Goal: Task Accomplishment & Management: Manage account settings

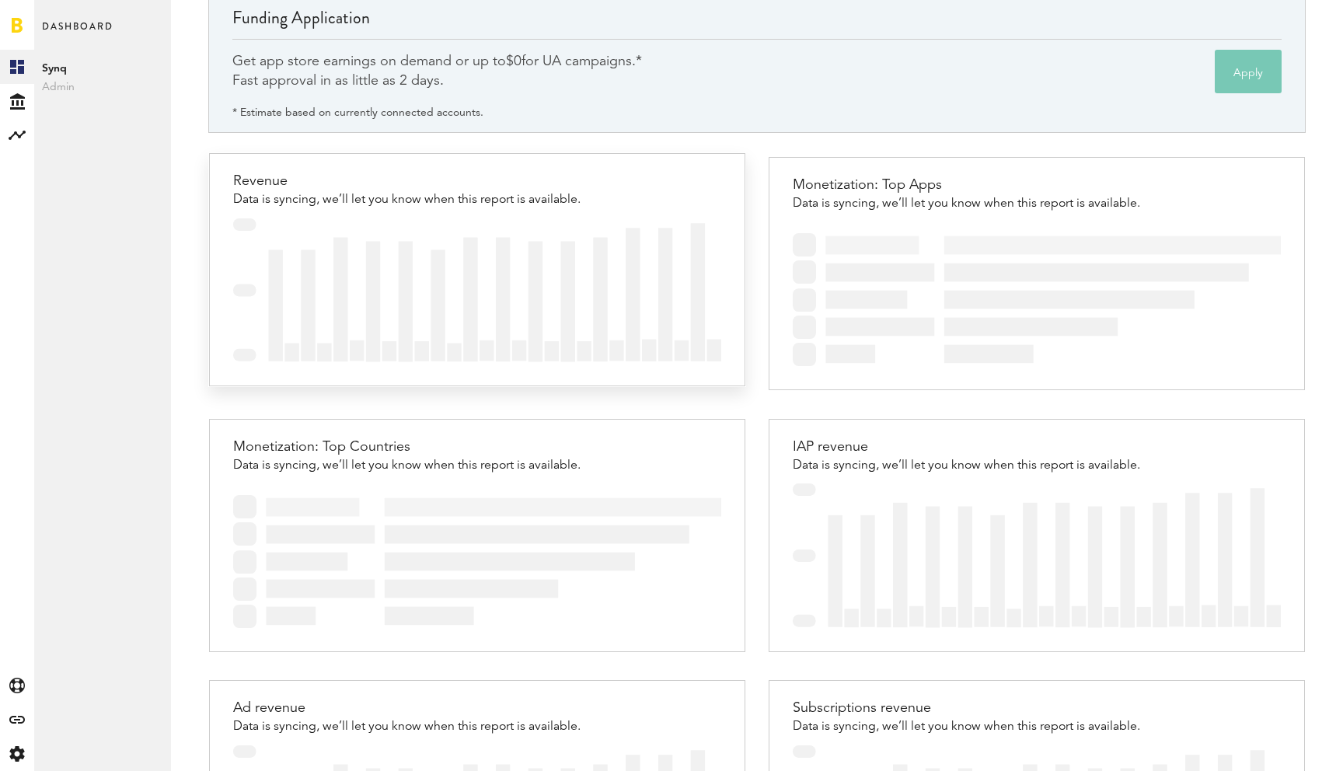
scroll to position [97, 0]
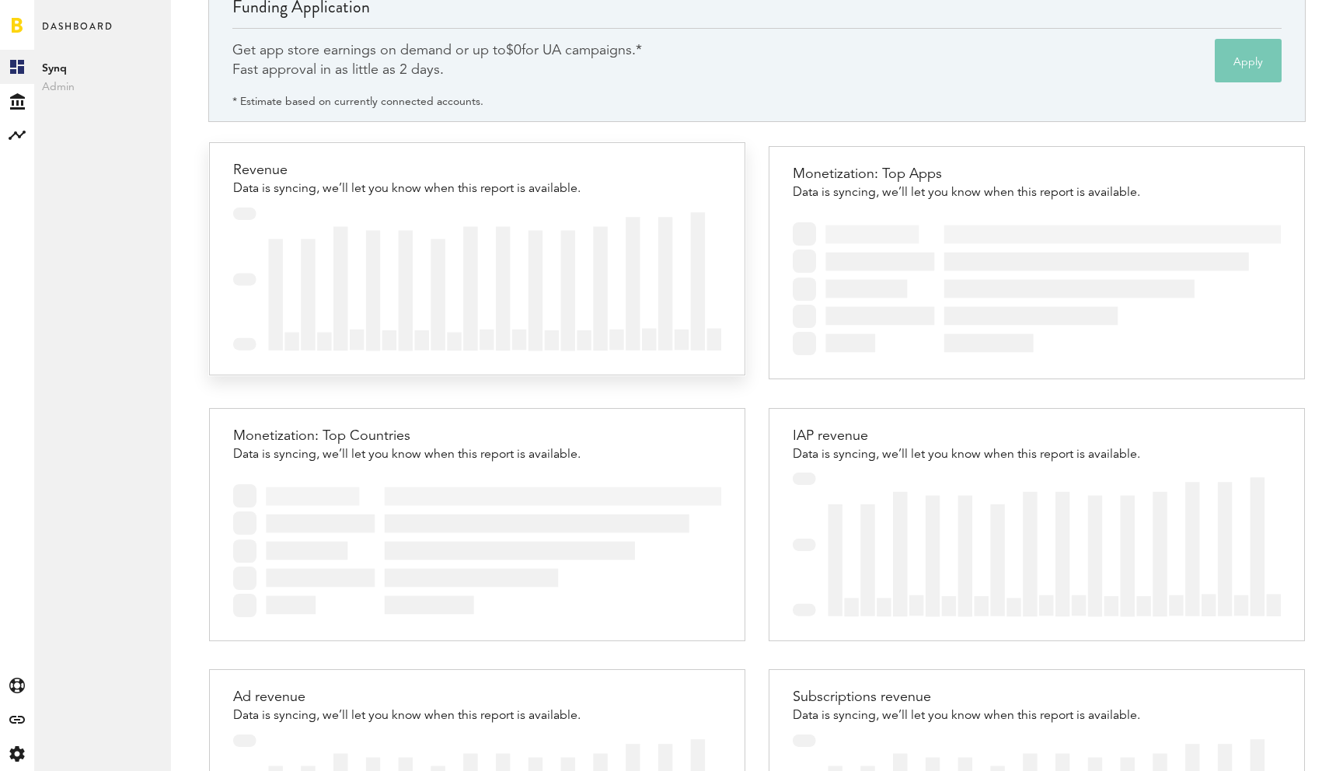
click at [284, 270] on img at bounding box center [476, 280] width 487 height 144
click at [327, 237] on img at bounding box center [476, 280] width 487 height 144
click at [338, 177] on div "Revenue" at bounding box center [406, 170] width 347 height 23
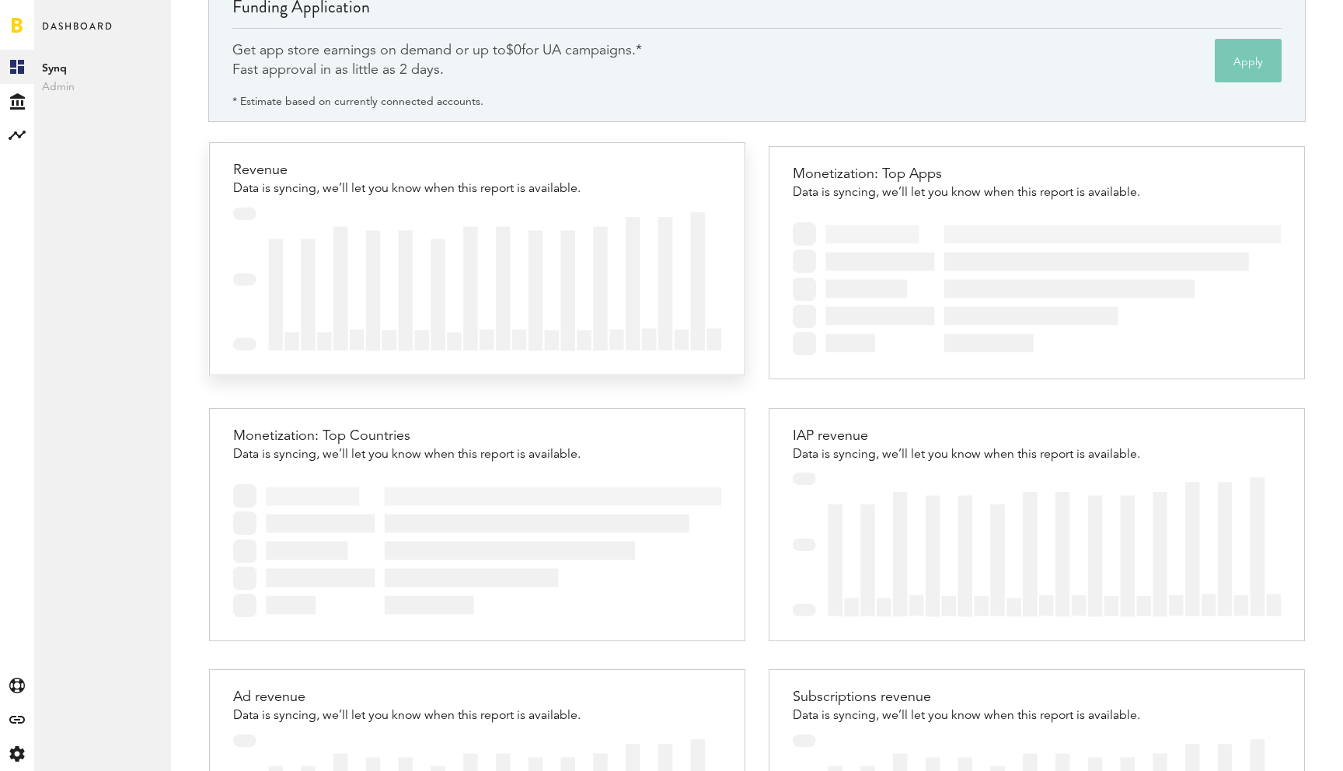
click at [338, 177] on div "Revenue" at bounding box center [406, 170] width 347 height 23
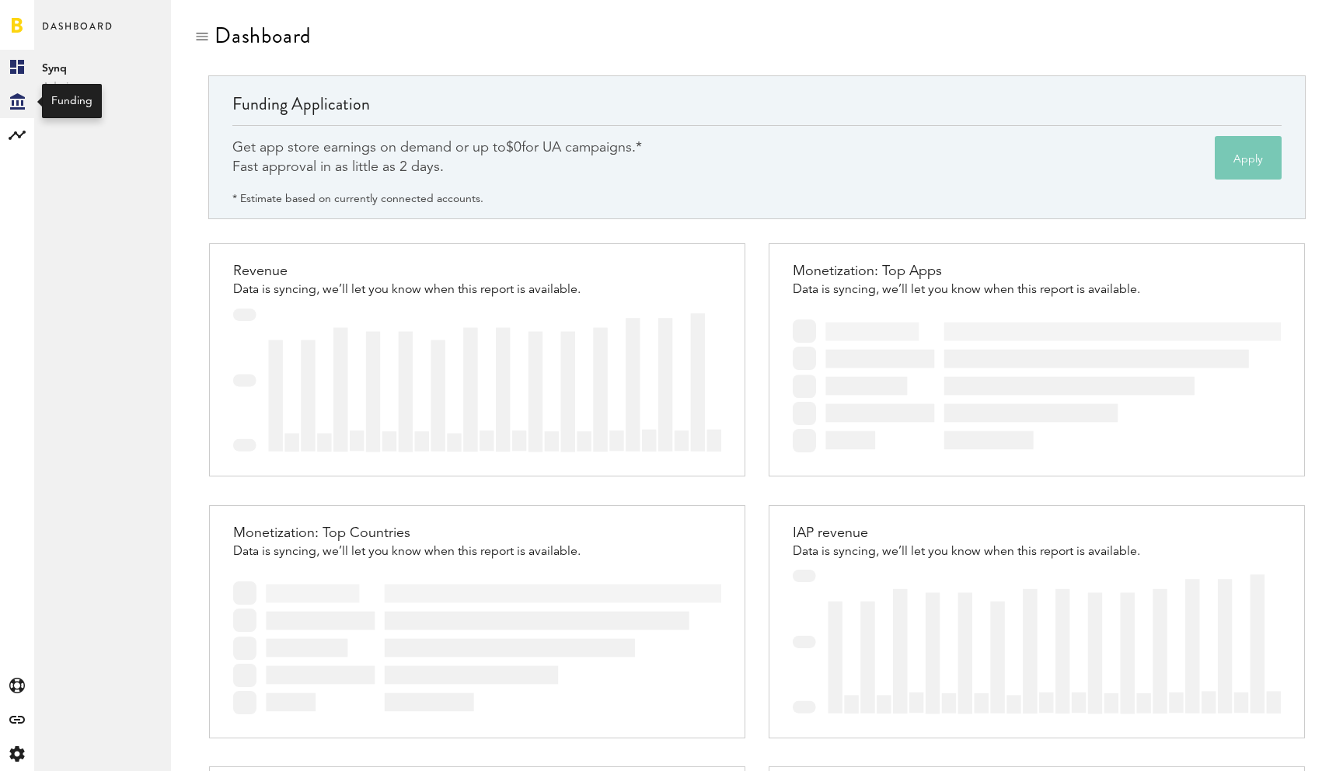
click at [25, 90] on div "Created with Sketch." at bounding box center [17, 101] width 34 height 34
click at [18, 139] on rect at bounding box center [17, 135] width 19 height 19
click at [16, 77] on link "Created with Sketch." at bounding box center [17, 67] width 34 height 34
click at [16, 112] on div "Created with Sketch." at bounding box center [17, 101] width 34 height 34
click at [75, 75] on link "Overview" at bounding box center [102, 67] width 137 height 34
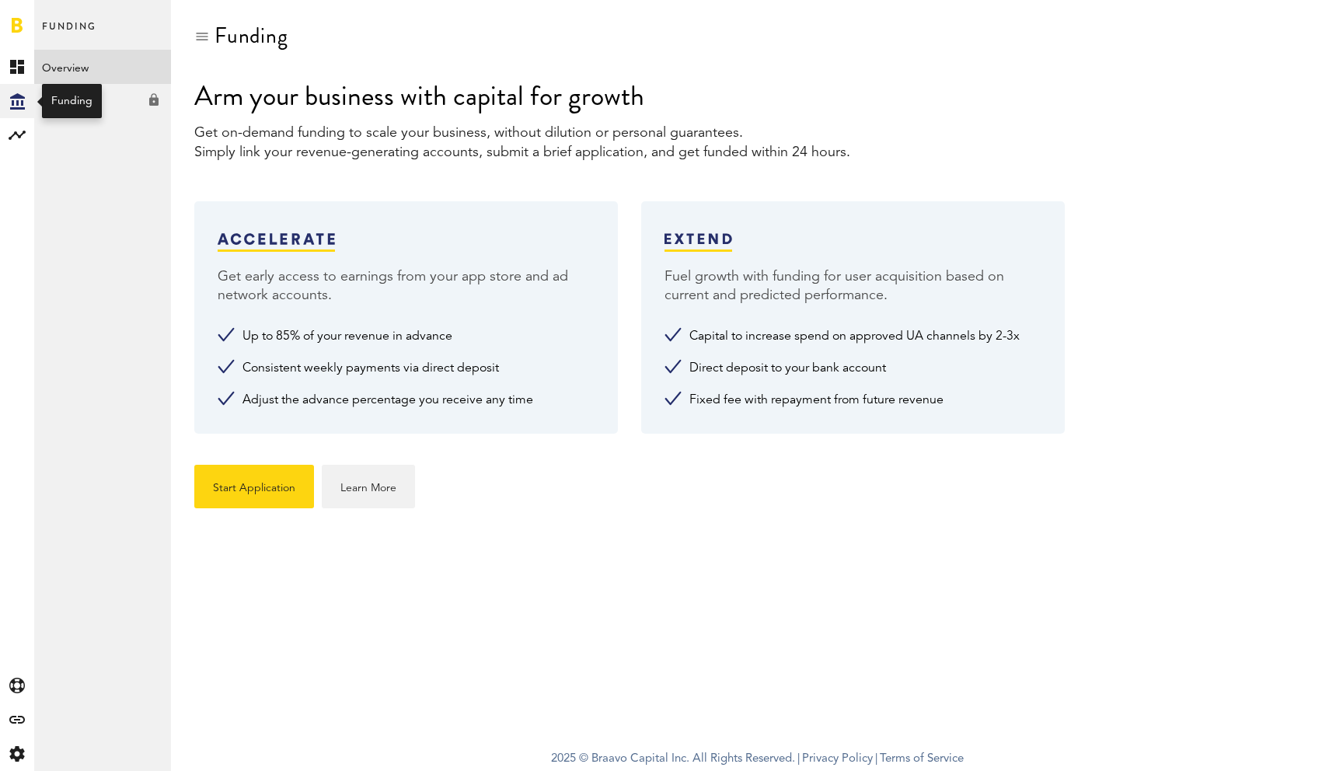
click at [33, 110] on div "Created with Sketch." at bounding box center [17, 101] width 34 height 34
click at [12, 33] on div at bounding box center [17, 25] width 34 height 50
click at [14, 26] on link at bounding box center [17, 25] width 11 height 16
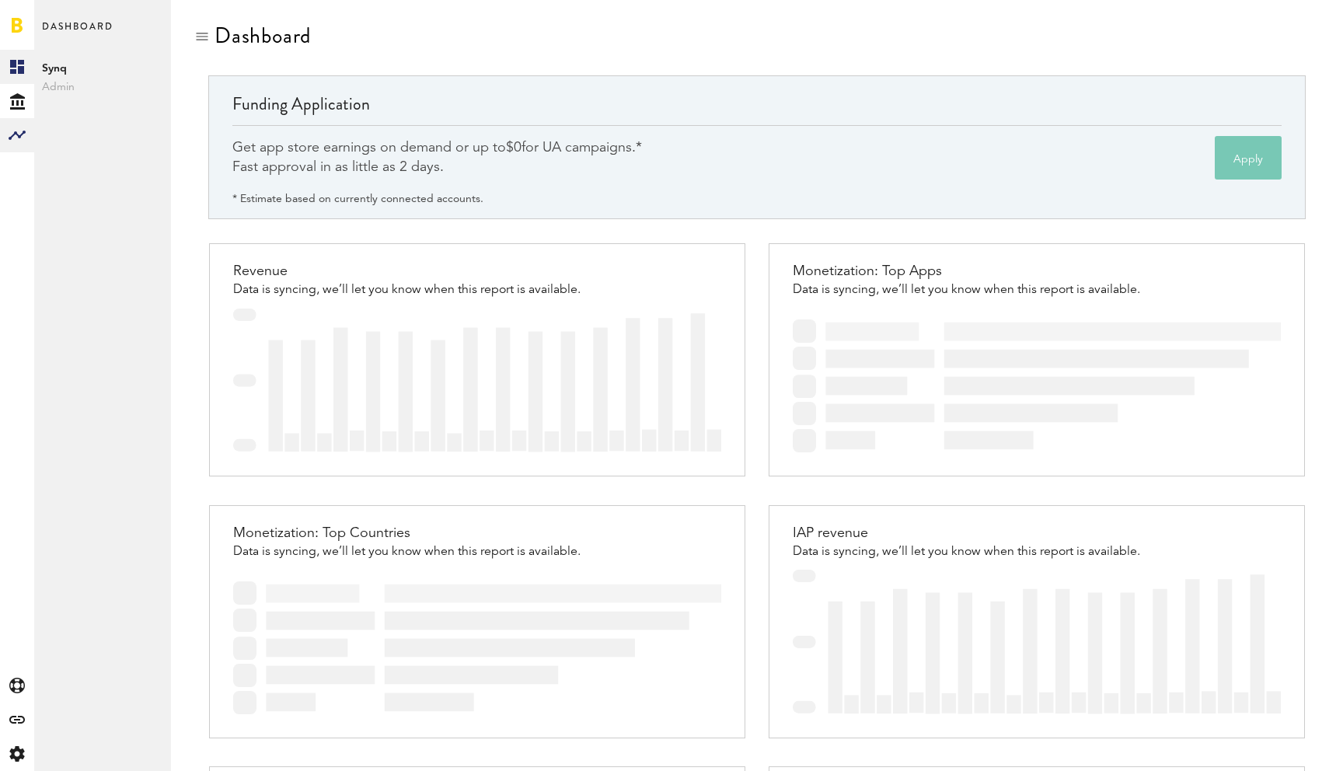
click at [17, 132] on rect at bounding box center [17, 135] width 19 height 19
click at [58, 70] on link "Monetization" at bounding box center [102, 67] width 137 height 34
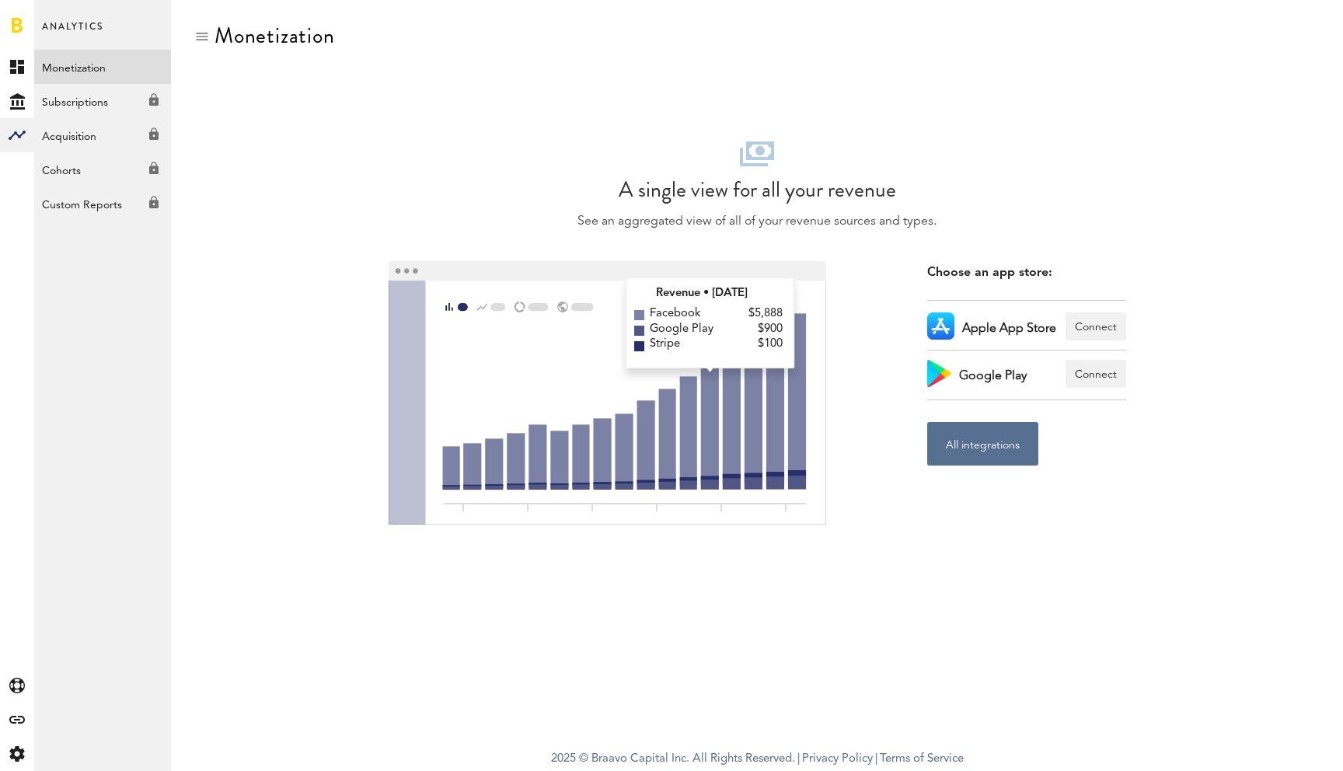
click at [93, 82] on link "Monetization" at bounding box center [102, 67] width 137 height 34
click at [8, 106] on div "Created with Sketch." at bounding box center [17, 101] width 34 height 34
click at [136, 73] on link "Overview" at bounding box center [102, 67] width 137 height 34
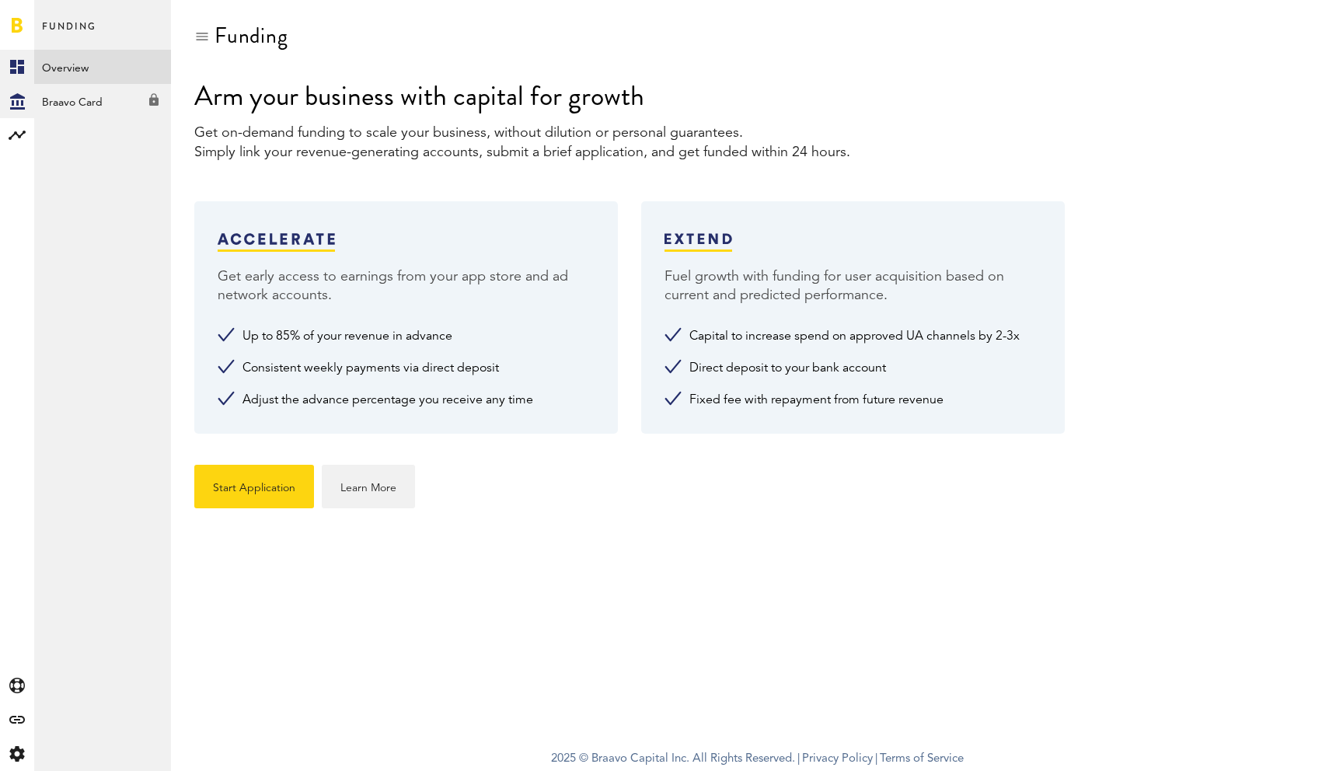
click at [25, 64] on link "Created with Sketch." at bounding box center [17, 67] width 34 height 34
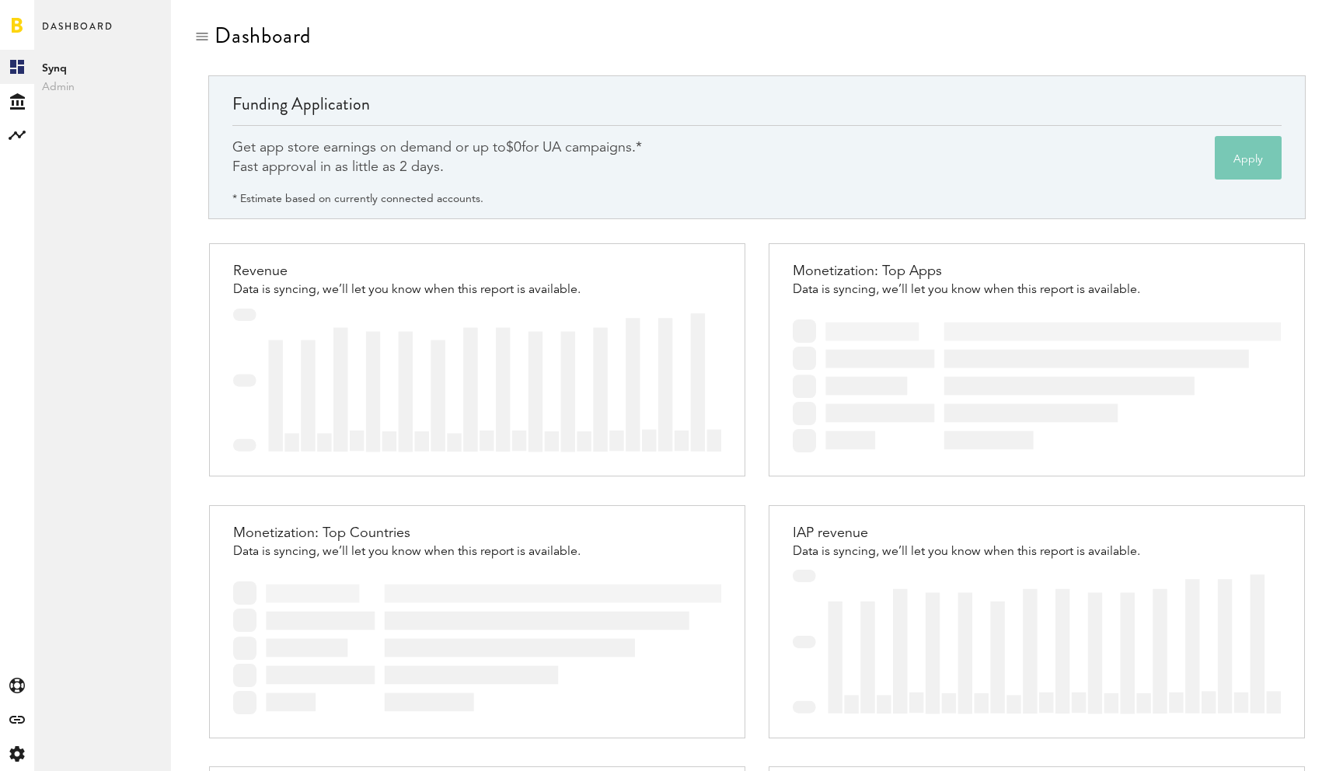
click at [97, 73] on span "Synq" at bounding box center [102, 68] width 121 height 19
click at [61, 78] on span "Admin" at bounding box center [102, 87] width 121 height 19
click at [59, 86] on span "Admin" at bounding box center [102, 87] width 121 height 19
click at [24, 753] on div "Created with Sketch." at bounding box center [17, 754] width 34 height 34
click at [64, 225] on div "Log Out" at bounding box center [102, 235] width 137 height 28
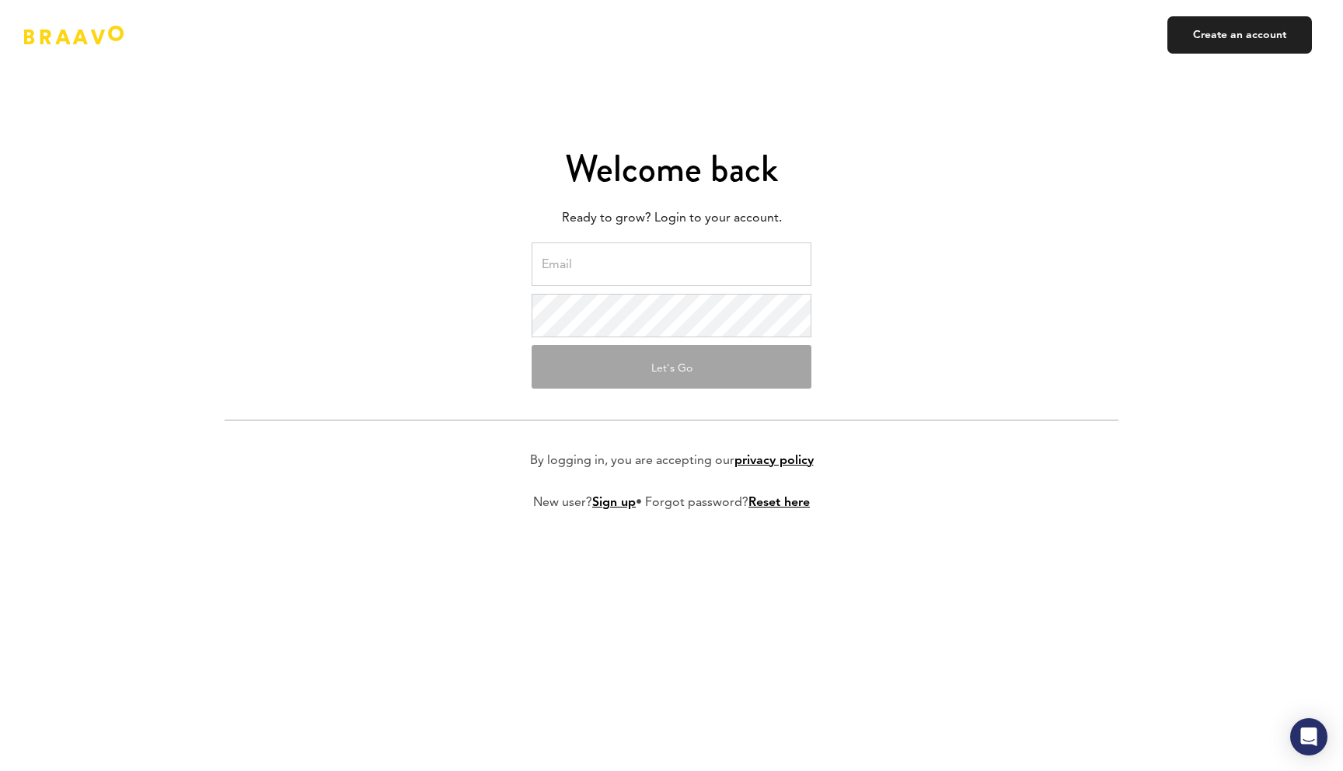
click at [720, 249] on input "email" at bounding box center [672, 264] width 280 height 44
type input "yacov@synqcal.com"
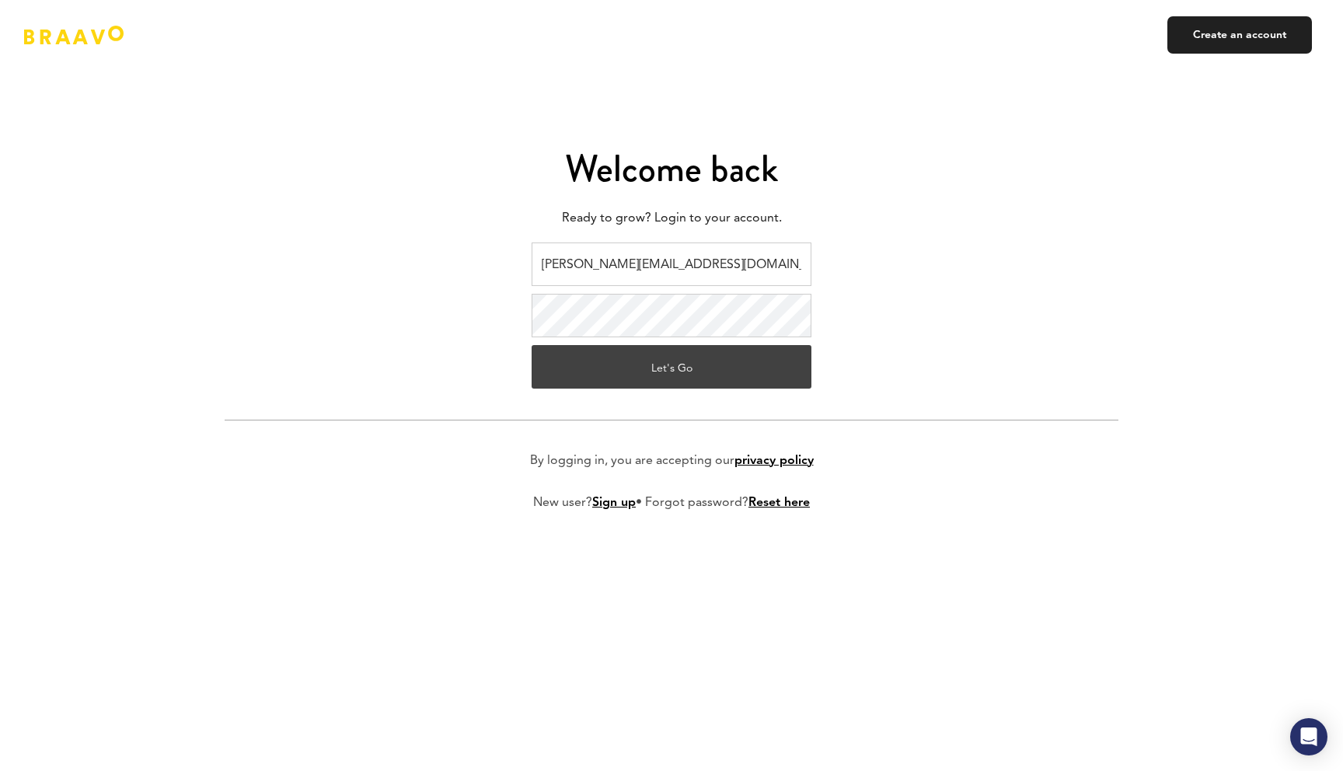
click at [675, 362] on button "Let's Go" at bounding box center [672, 367] width 280 height 44
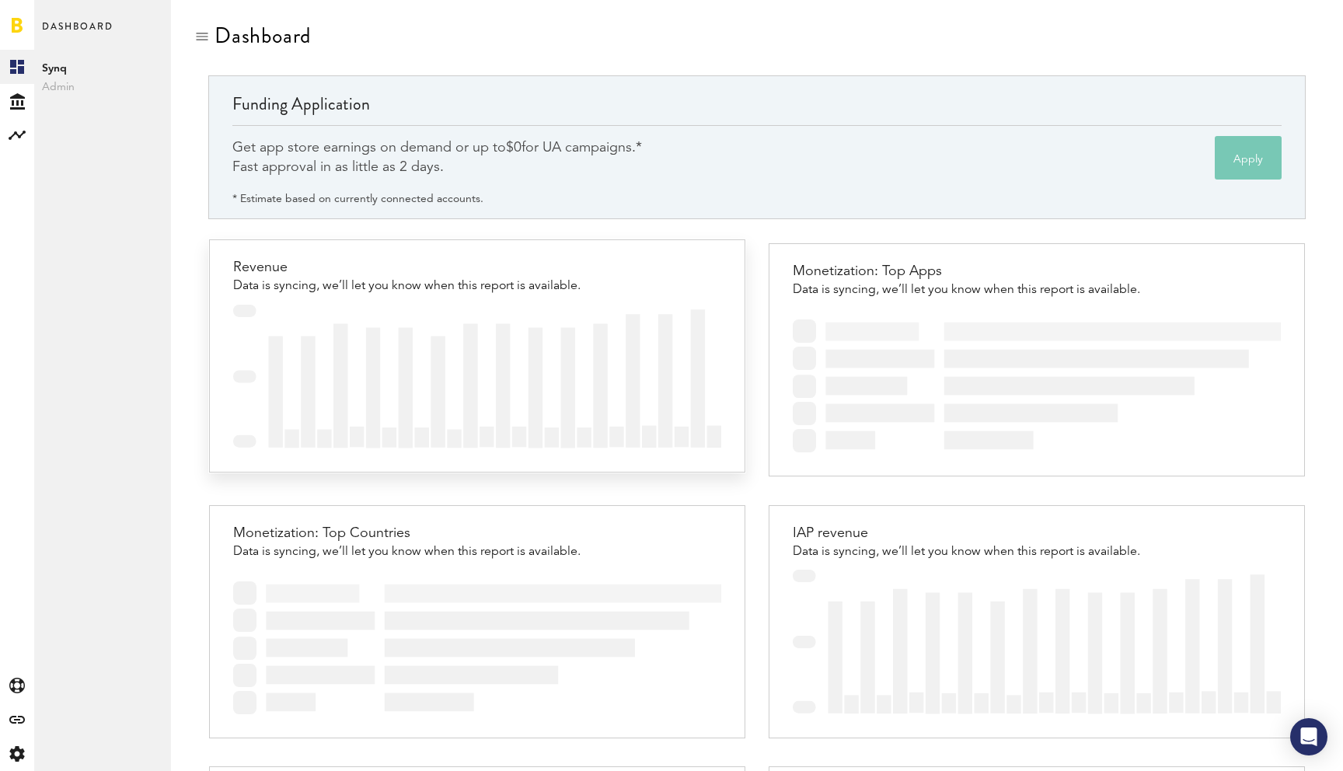
click at [411, 305] on img at bounding box center [476, 377] width 487 height 144
click at [299, 273] on div "Revenue" at bounding box center [406, 267] width 347 height 23
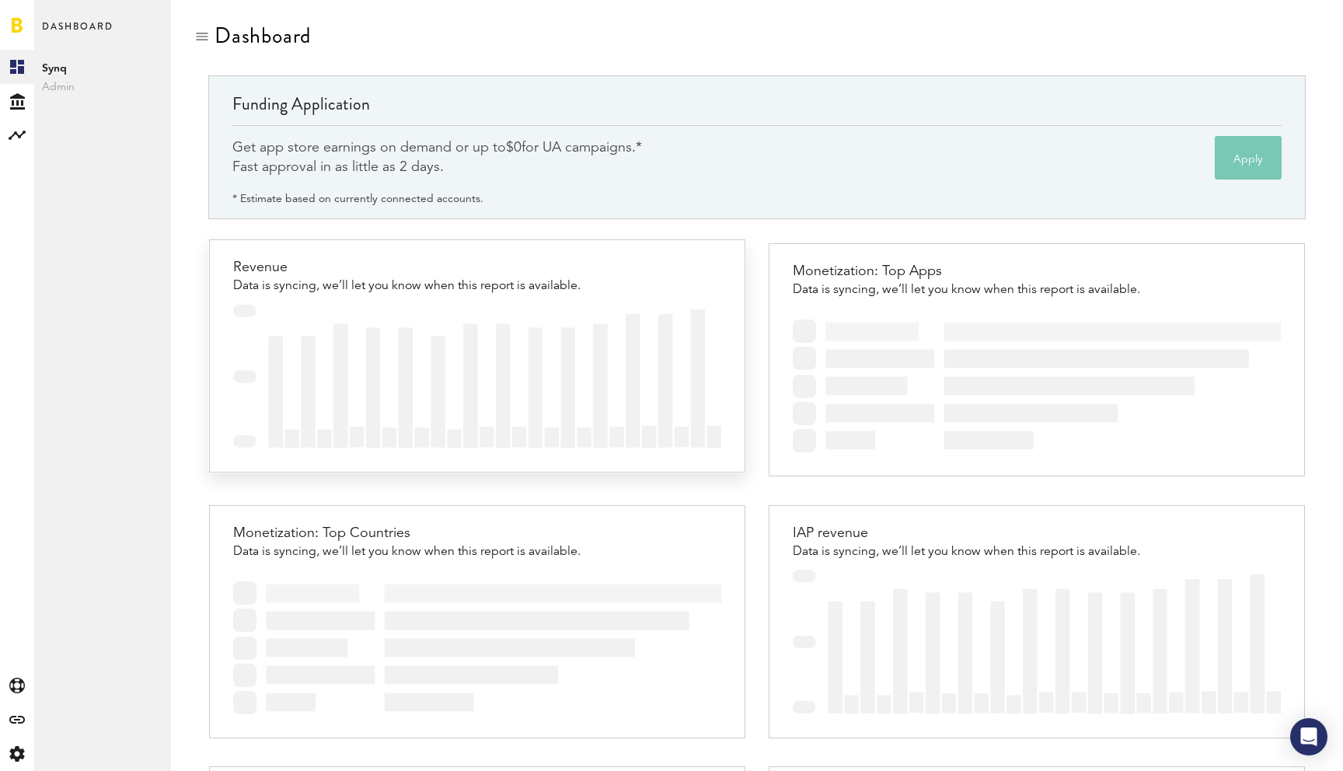
click at [299, 273] on div "Revenue" at bounding box center [406, 267] width 347 height 23
click at [31, 19] on div at bounding box center [17, 25] width 34 height 50
click at [5, 24] on div at bounding box center [17, 25] width 34 height 50
click at [9, 24] on div at bounding box center [17, 25] width 34 height 50
click at [18, 24] on link at bounding box center [17, 25] width 11 height 16
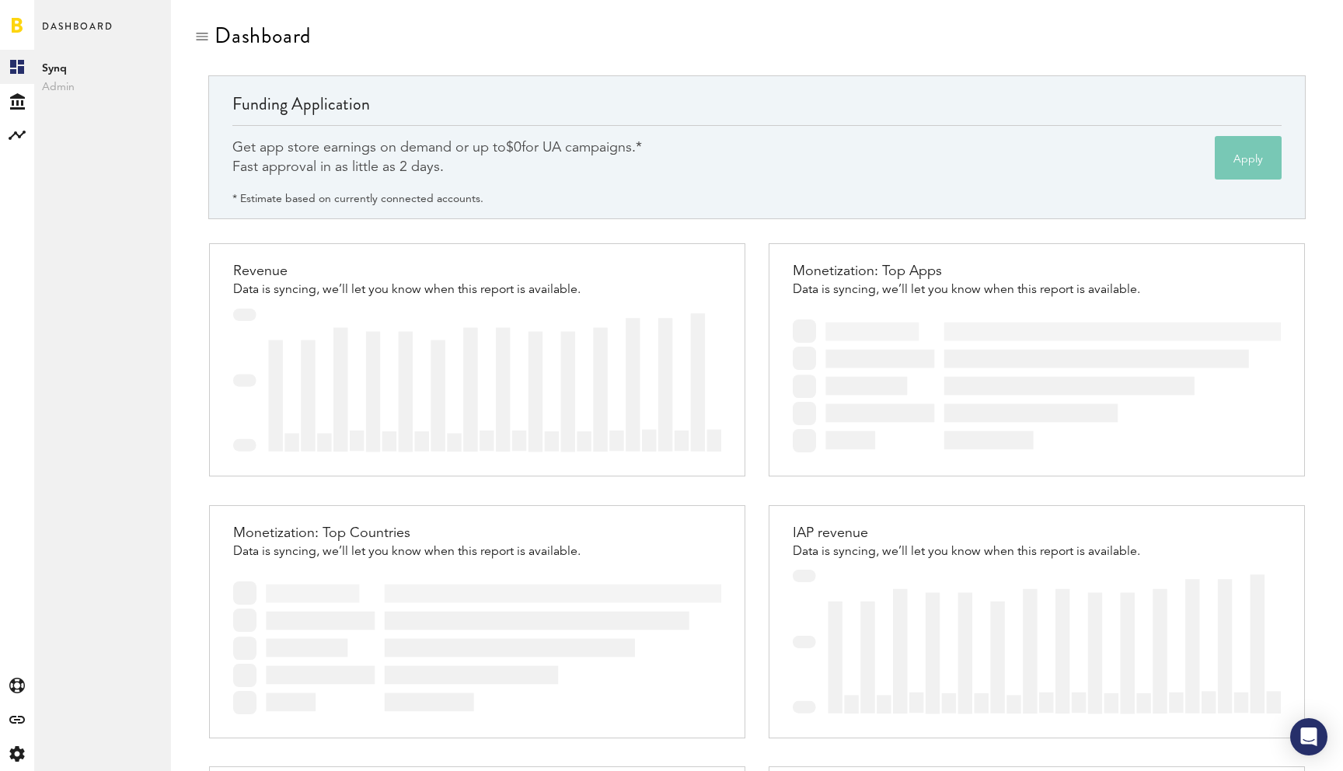
click at [18, 24] on link at bounding box center [17, 25] width 11 height 16
click at [40, 24] on div "Dashboard" at bounding box center [102, 25] width 137 height 50
click at [35, 23] on div "Dashboard" at bounding box center [102, 25] width 137 height 50
click at [23, 23] on div at bounding box center [17, 25] width 34 height 50
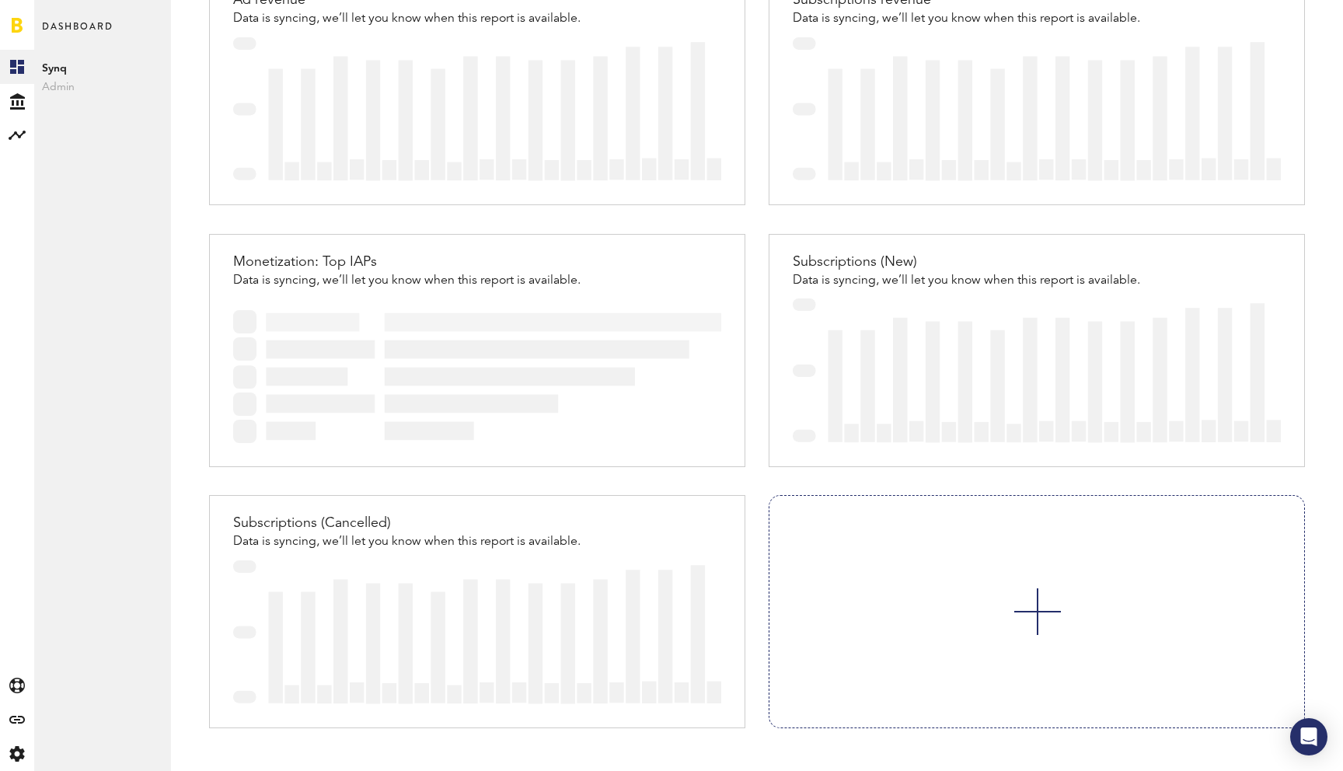
scroll to position [834, 0]
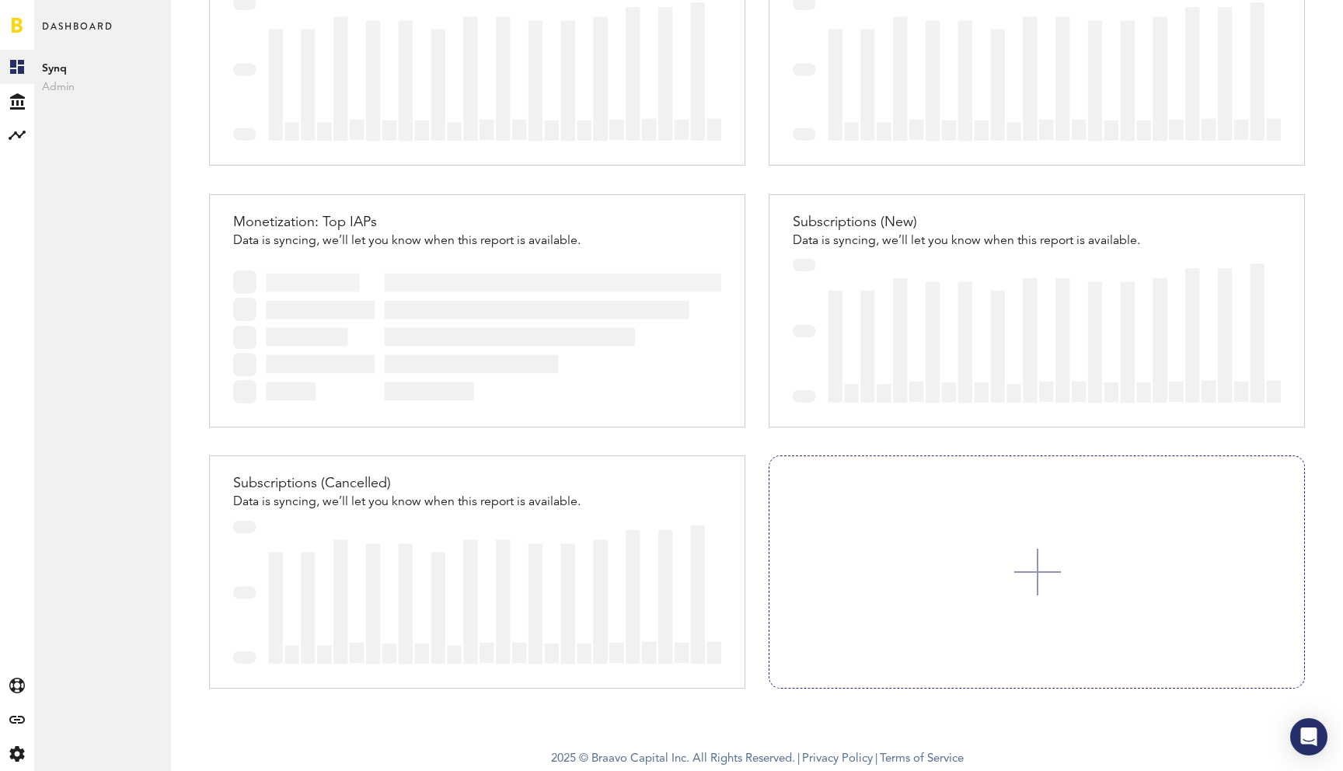
click at [1003, 602] on link at bounding box center [1036, 572] width 534 height 232
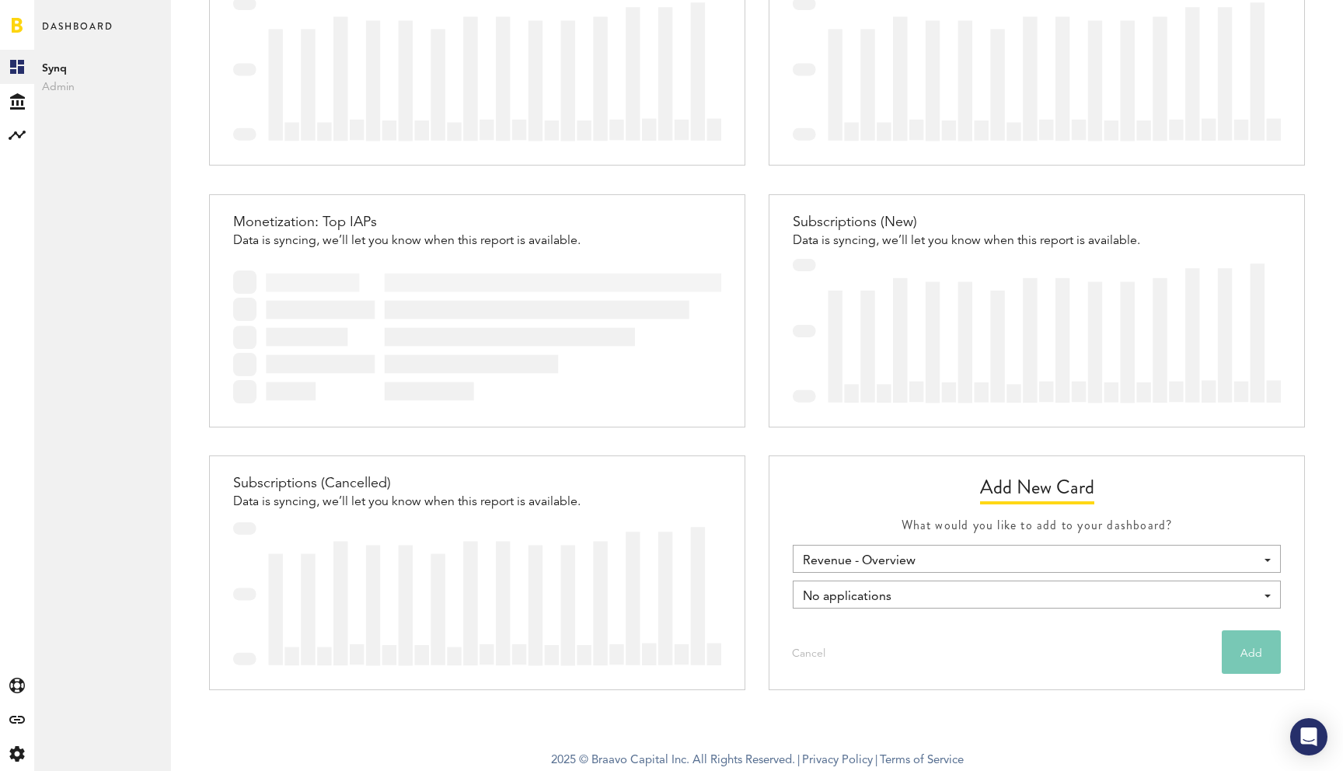
click at [816, 651] on button "Cancel" at bounding box center [808, 652] width 71 height 44
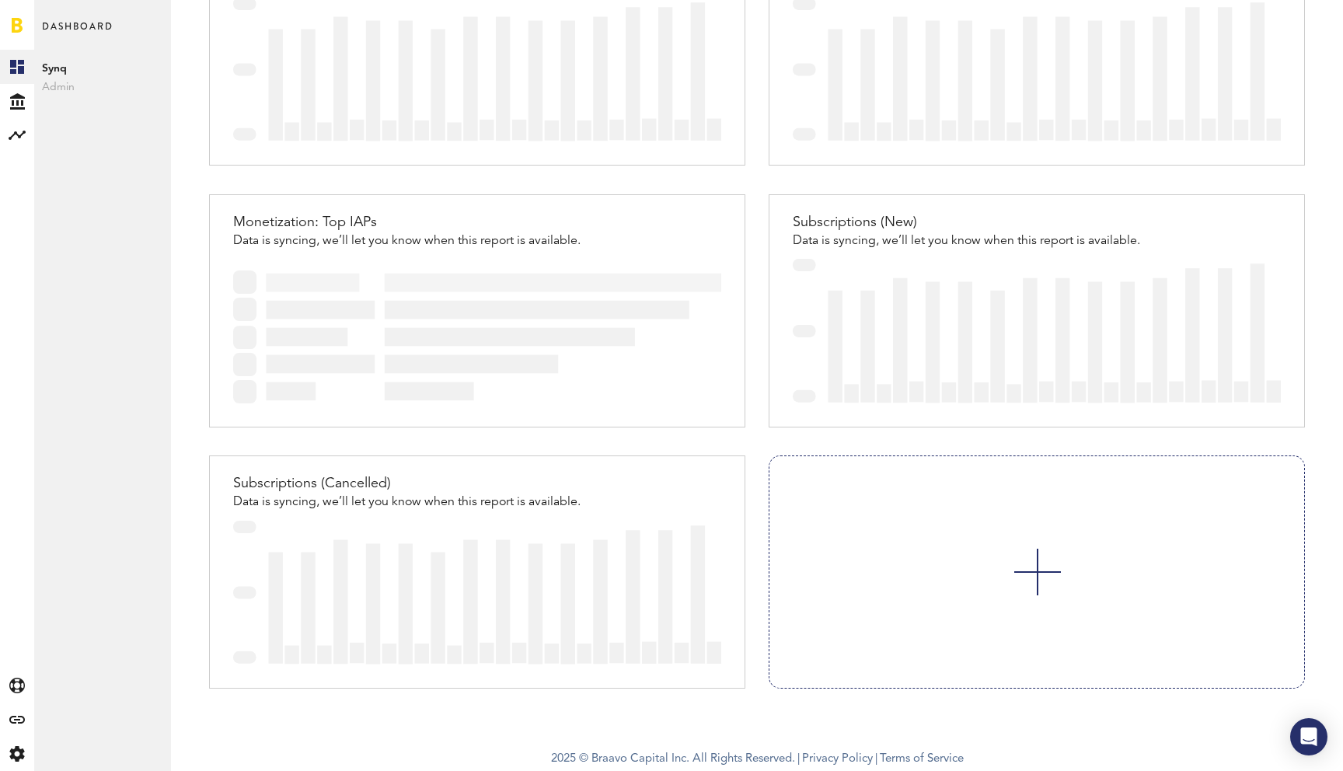
scroll to position [0, 0]
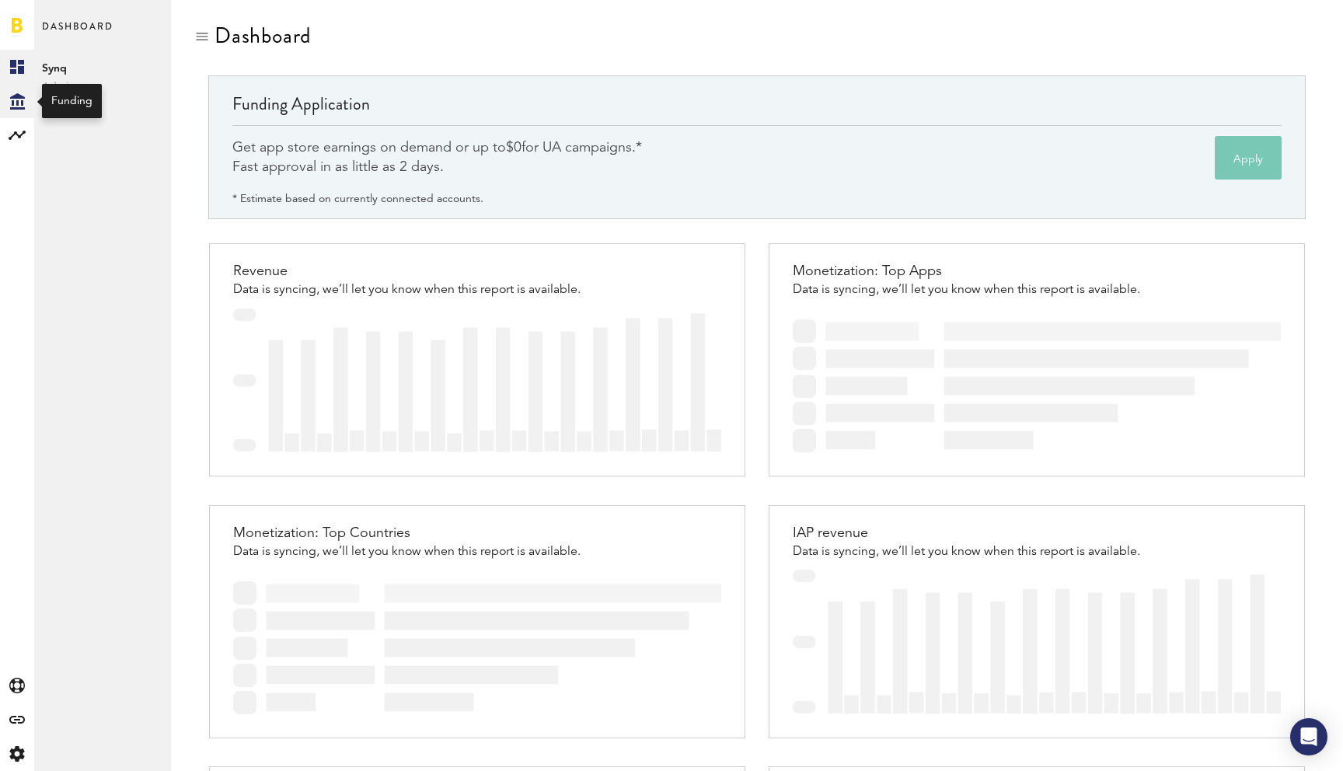
click at [32, 106] on div "Created with Sketch." at bounding box center [17, 101] width 34 height 34
click at [31, 121] on div at bounding box center [17, 135] width 34 height 34
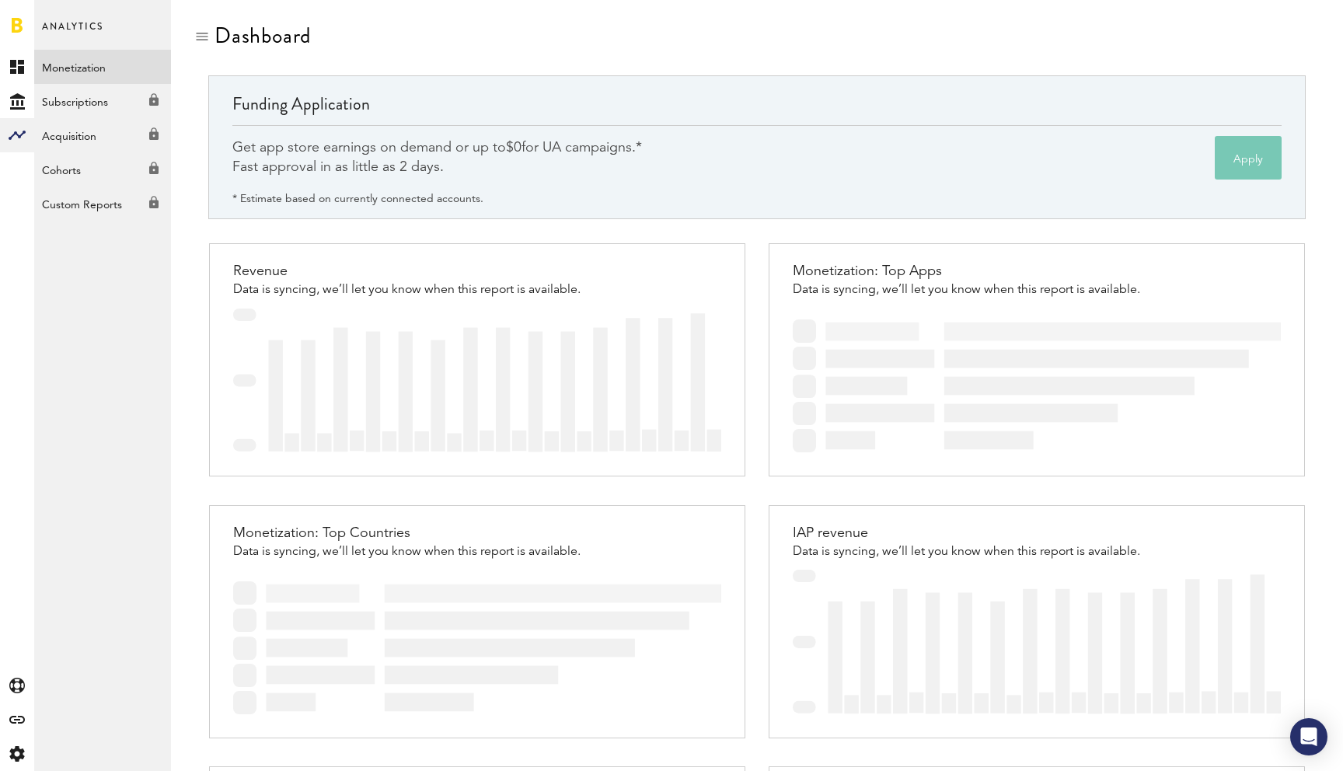
click at [86, 68] on link "Monetization" at bounding box center [102, 67] width 137 height 34
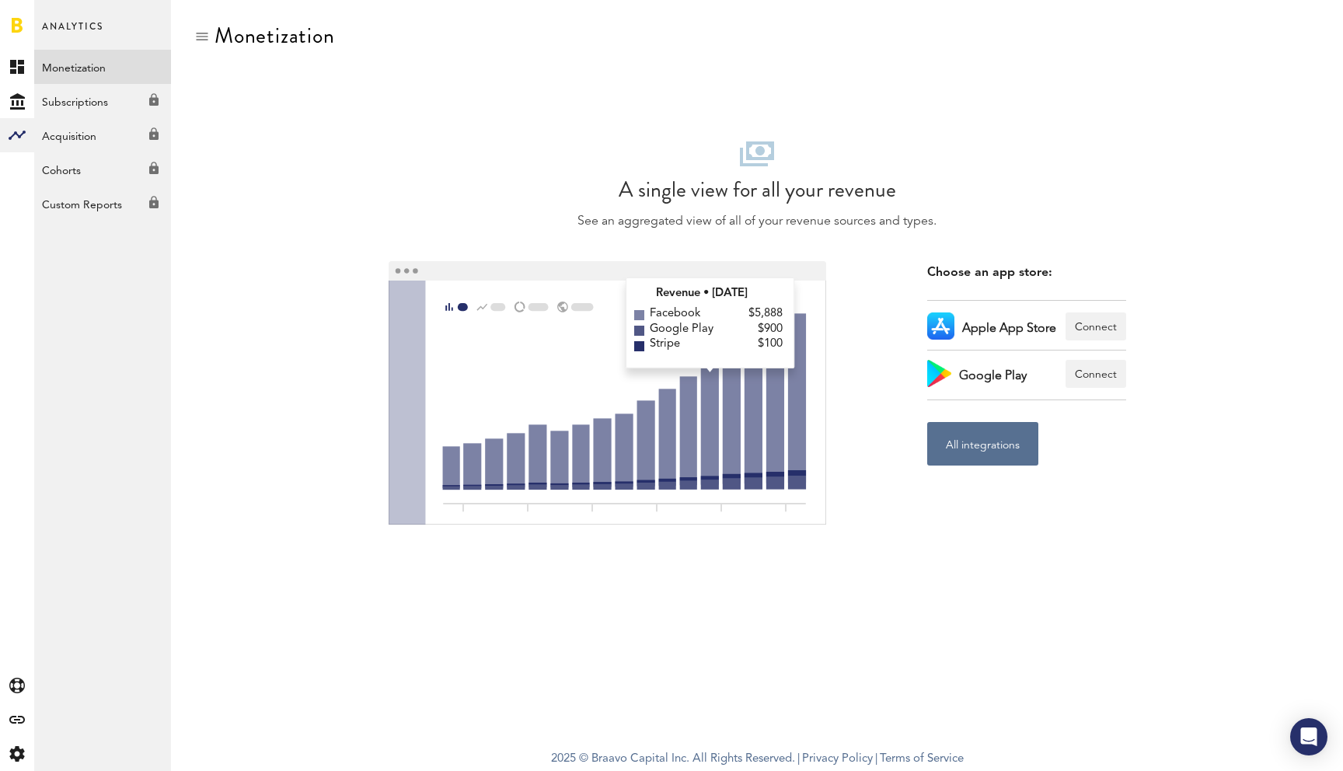
click at [87, 88] on div "Subscriptions Created with Sketch." at bounding box center [102, 98] width 137 height 28
click at [87, 103] on div "Subscriptions Created with Sketch." at bounding box center [102, 98] width 137 height 28
click at [88, 103] on div "Subscriptions Created with Sketch." at bounding box center [102, 98] width 137 height 28
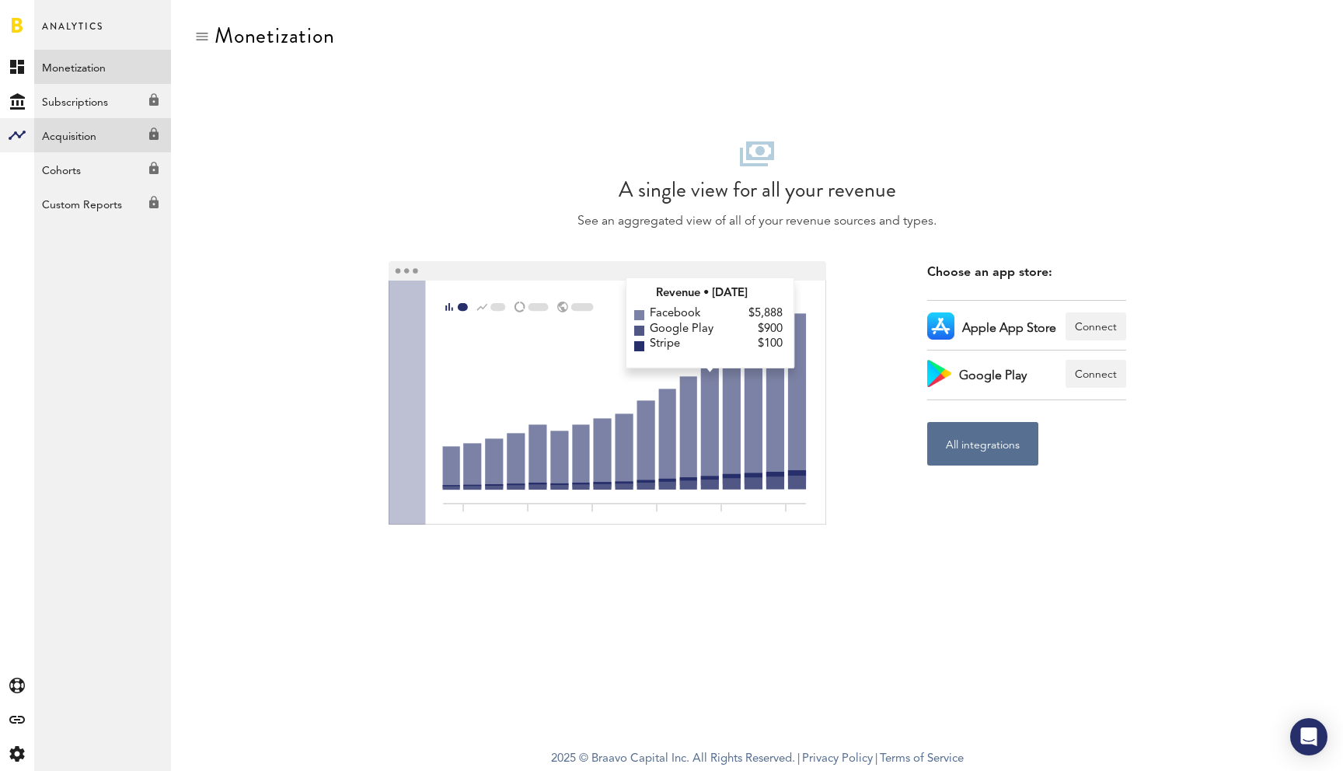
click at [88, 121] on link "Acquisition Created with Sketch." at bounding box center [102, 135] width 137 height 34
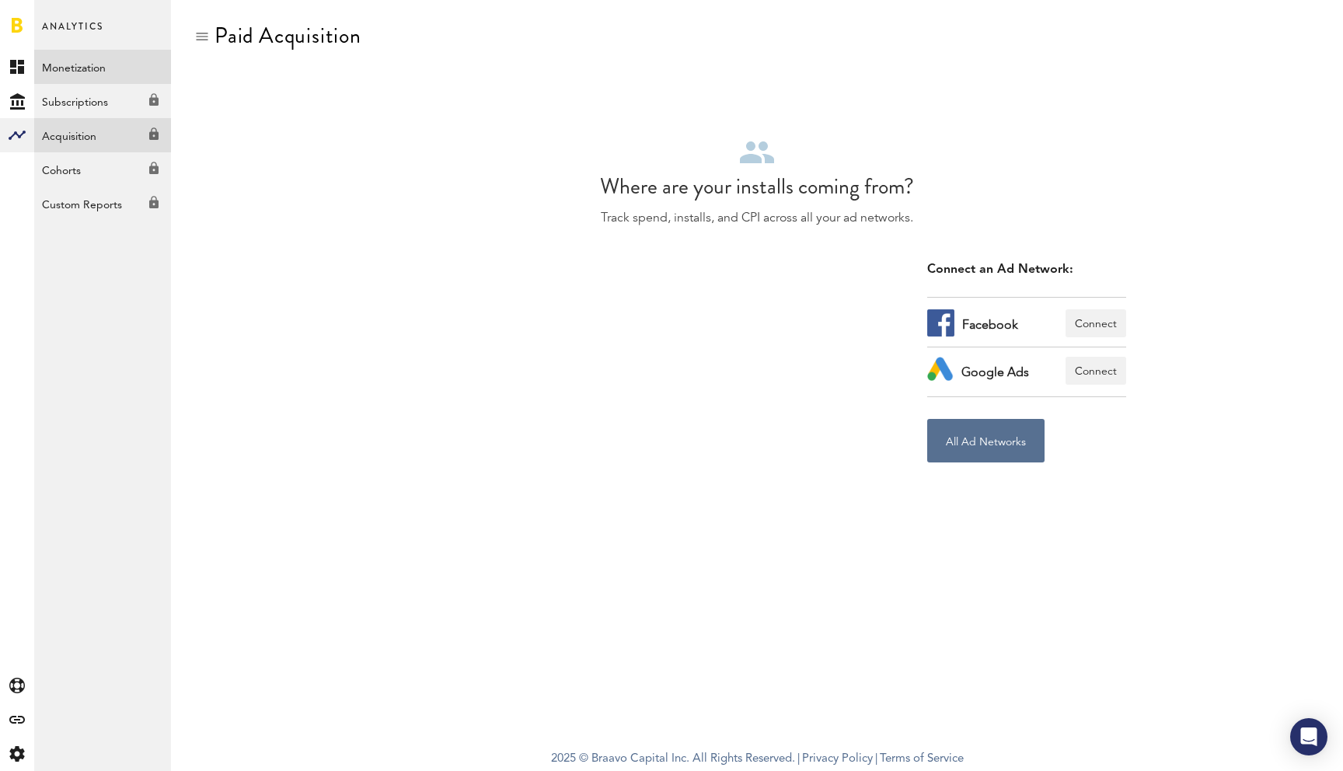
click at [88, 79] on link "Monetization" at bounding box center [102, 67] width 137 height 34
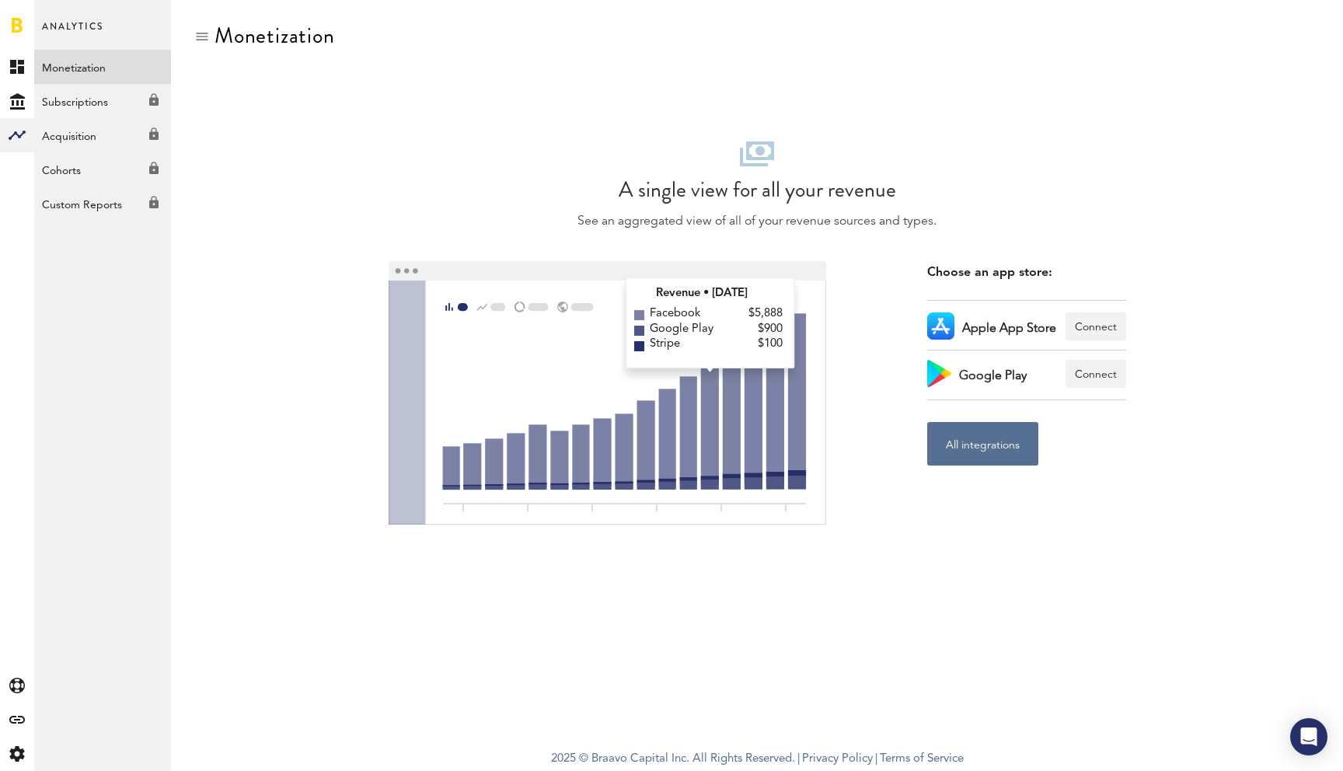
click at [80, 107] on div "Subscriptions Created with Sketch." at bounding box center [102, 98] width 137 height 28
click at [166, 108] on div "Subscriptions Created with Sketch." at bounding box center [102, 98] width 137 height 28
click at [148, 103] on div "Subscriptions Created with Sketch." at bounding box center [102, 98] width 137 height 28
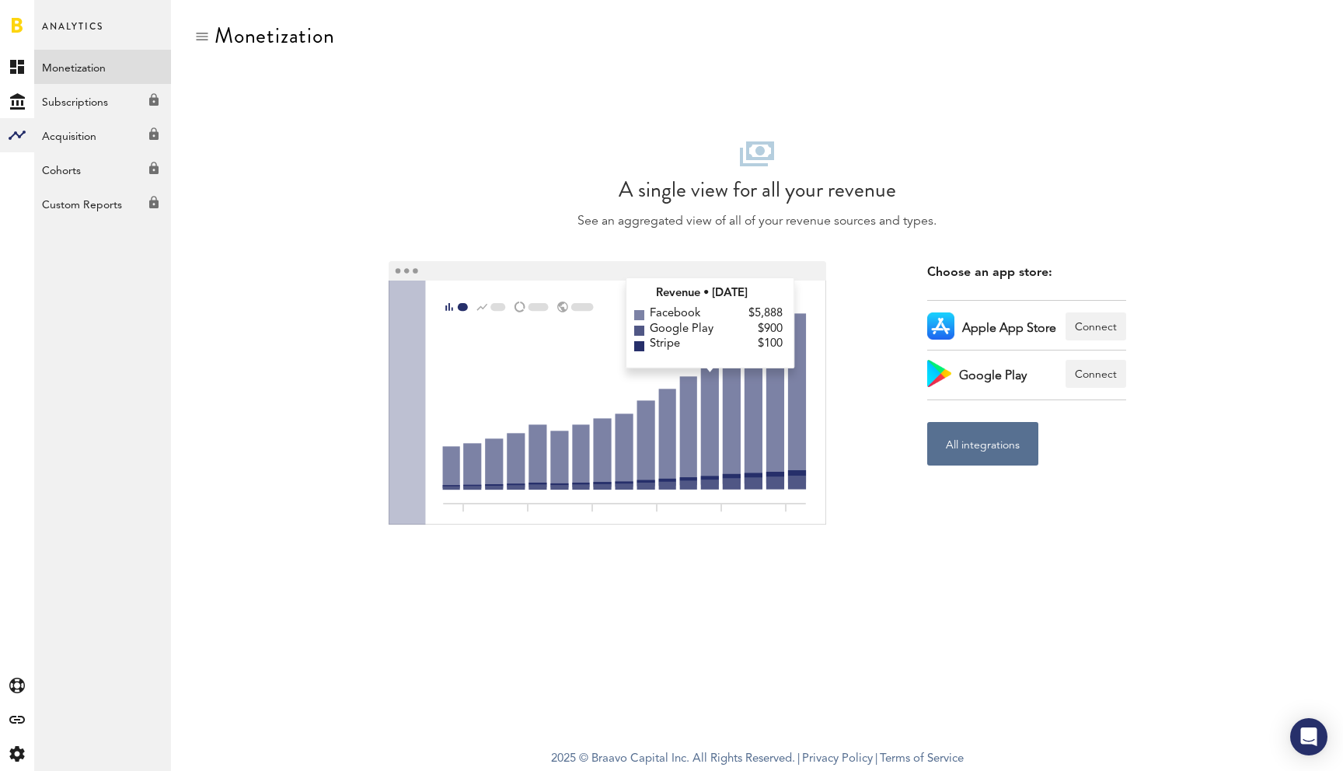
click at [37, 76] on link "Monetization" at bounding box center [102, 67] width 137 height 34
click at [15, 26] on link at bounding box center [17, 25] width 11 height 16
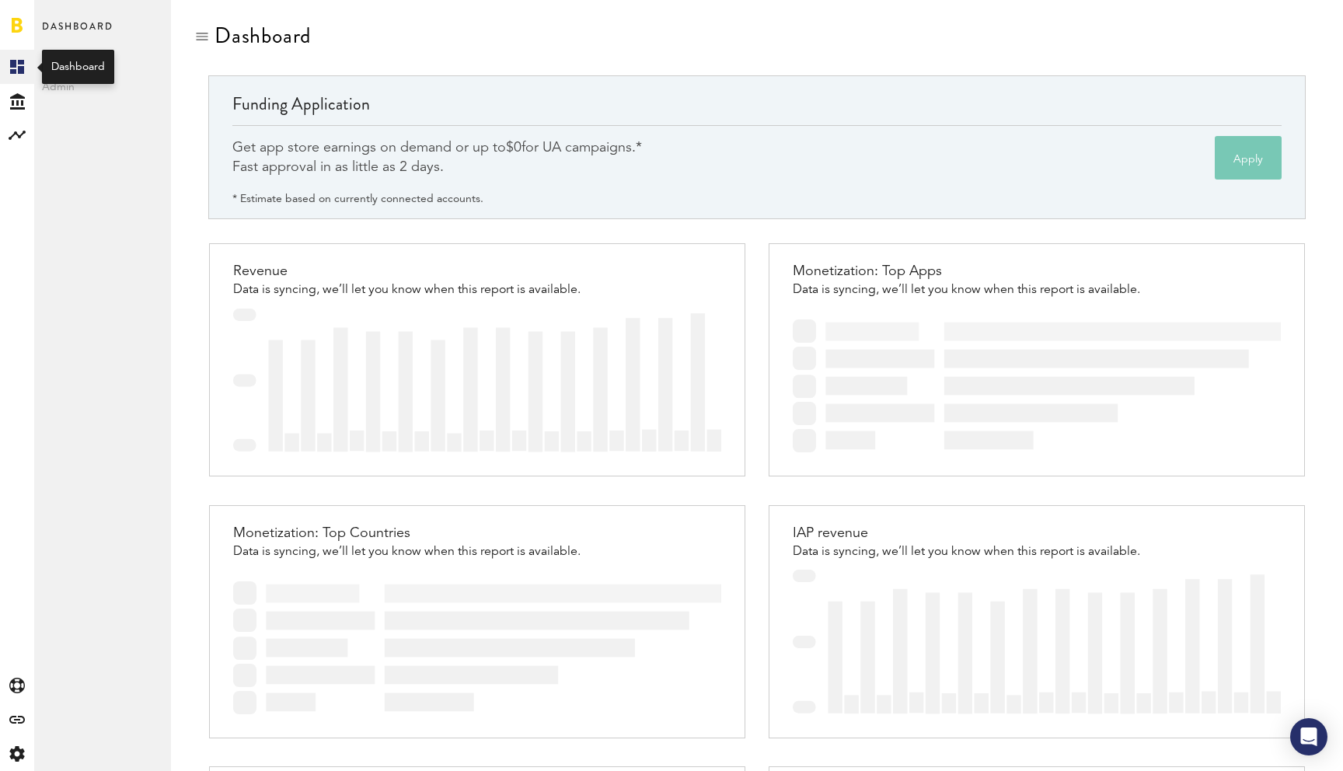
click at [16, 63] on icon at bounding box center [17, 67] width 14 height 14
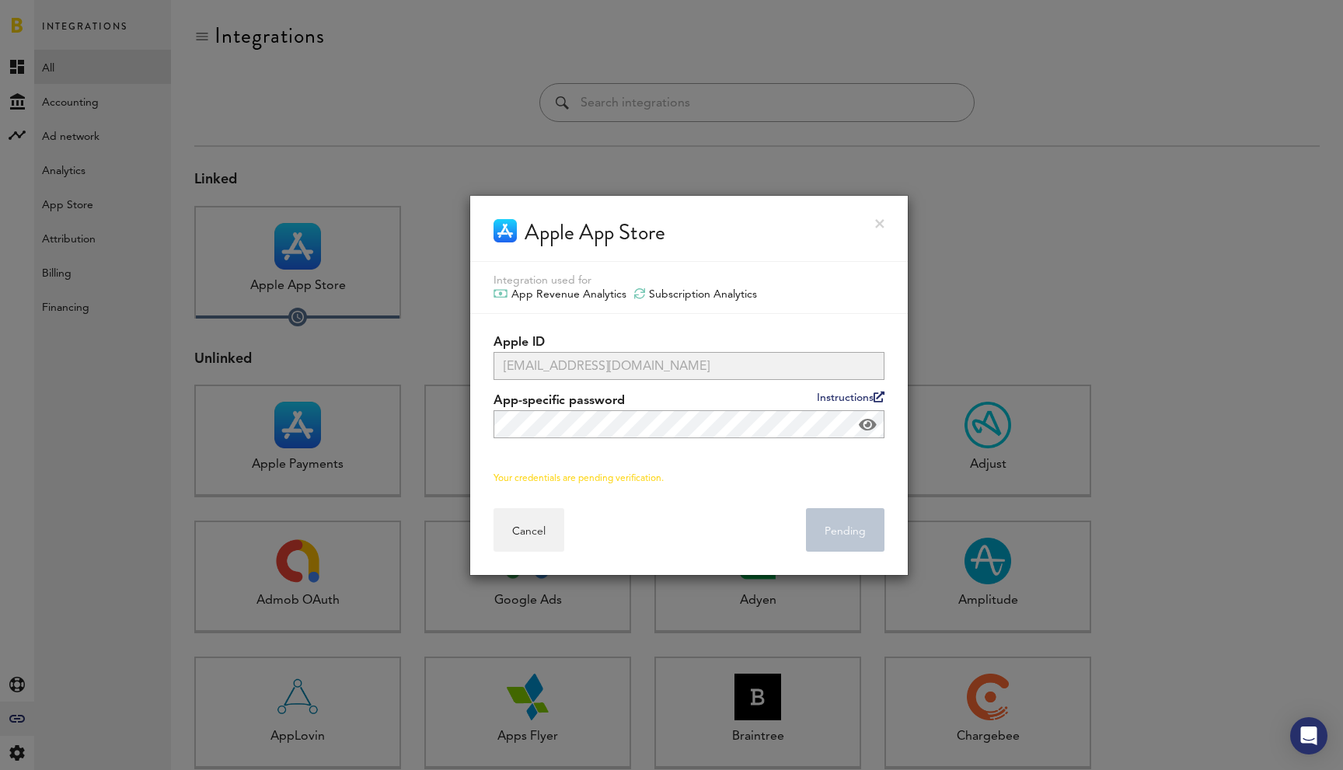
click at [879, 223] on link at bounding box center [879, 223] width 9 height 9
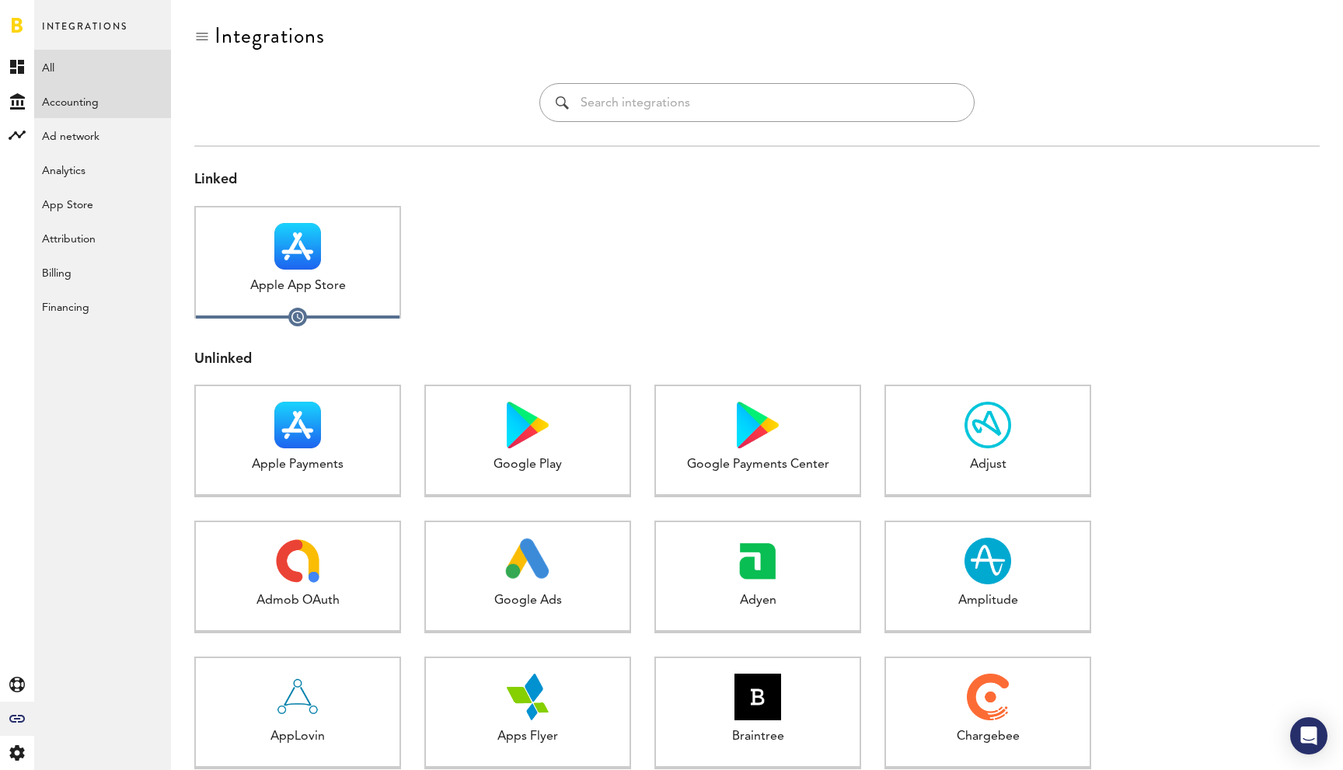
click at [95, 96] on link "Accounting" at bounding box center [102, 101] width 137 height 34
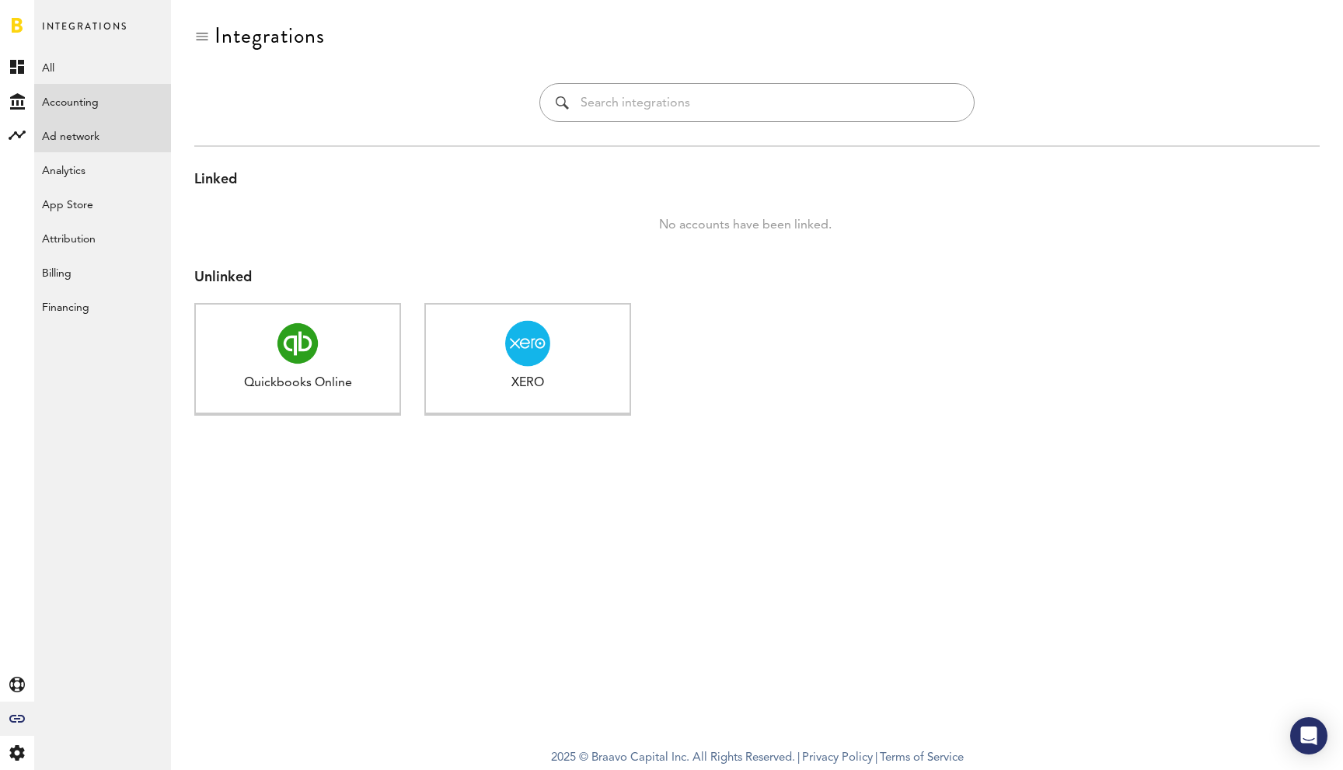
click at [99, 124] on link "Ad network" at bounding box center [102, 135] width 137 height 34
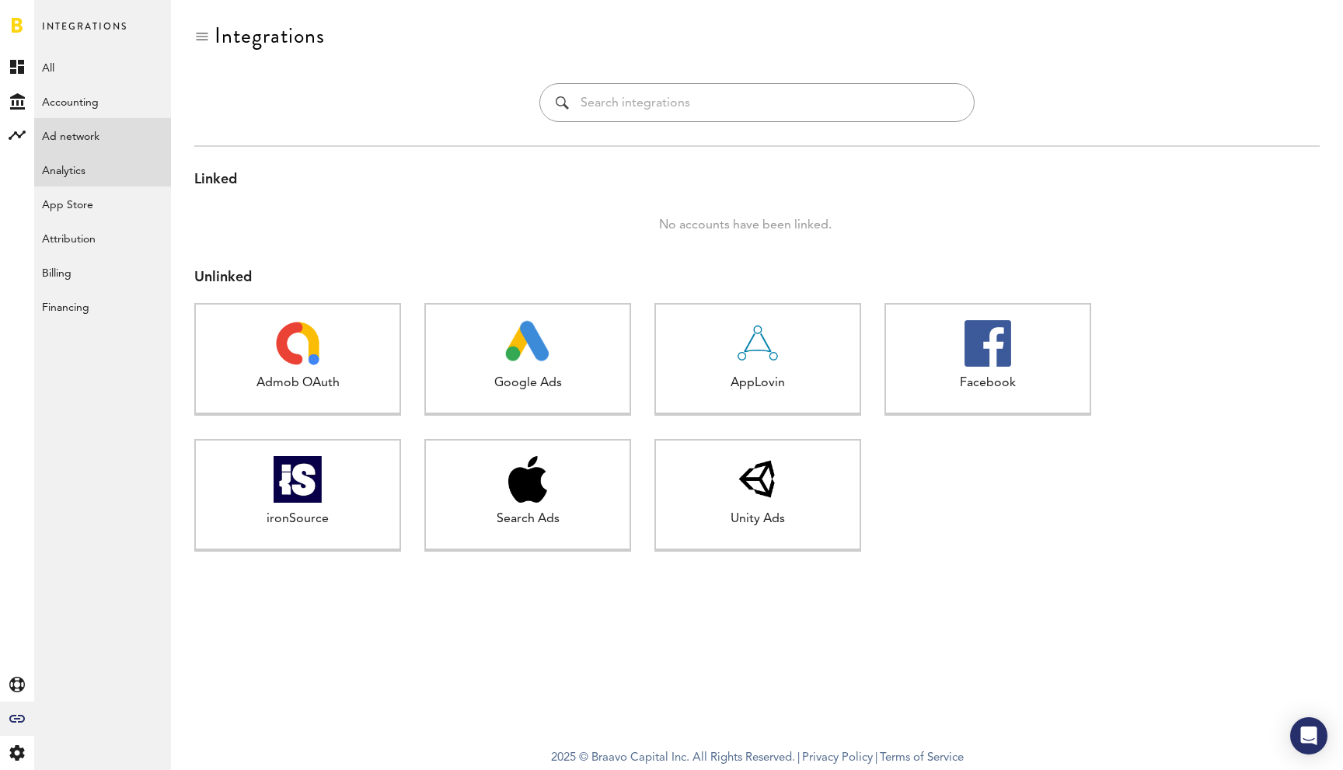
click at [81, 169] on link "Analytics" at bounding box center [102, 169] width 137 height 34
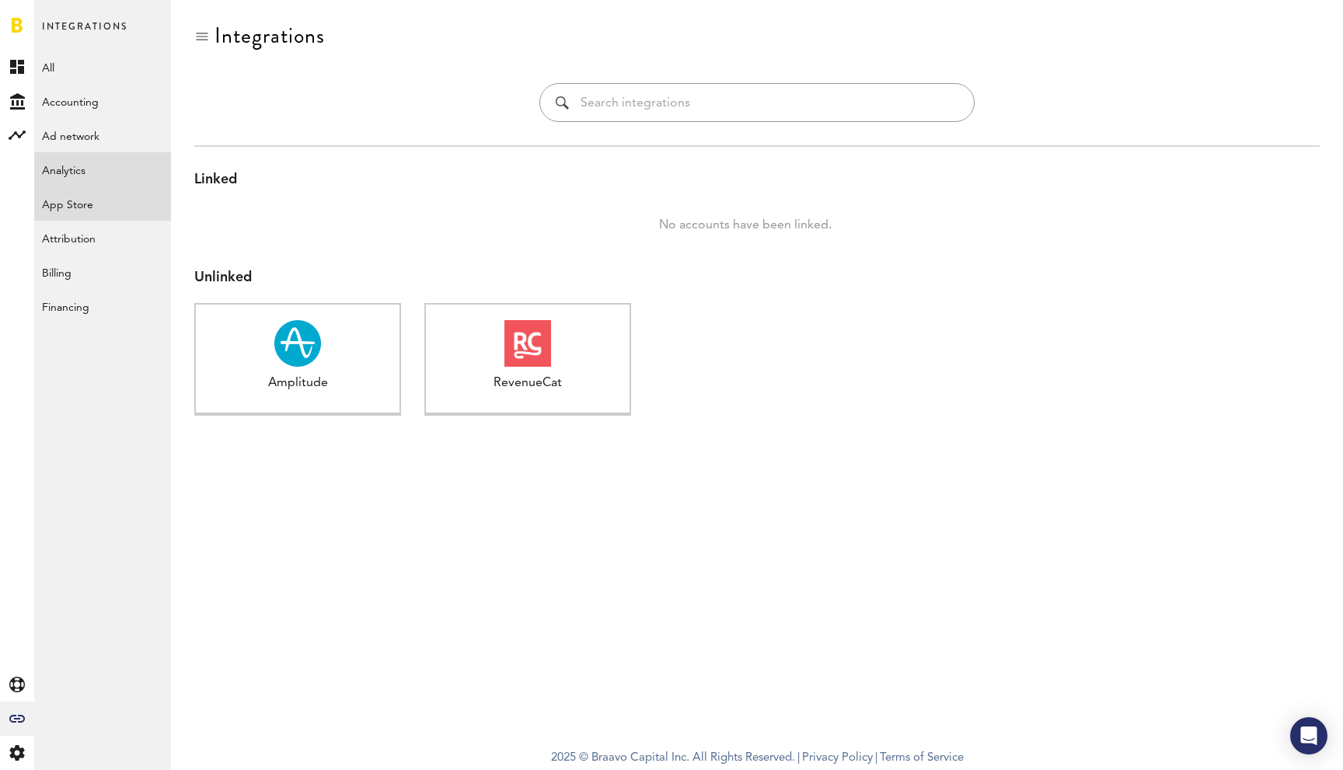
click at [84, 201] on link "App Store" at bounding box center [102, 204] width 137 height 34
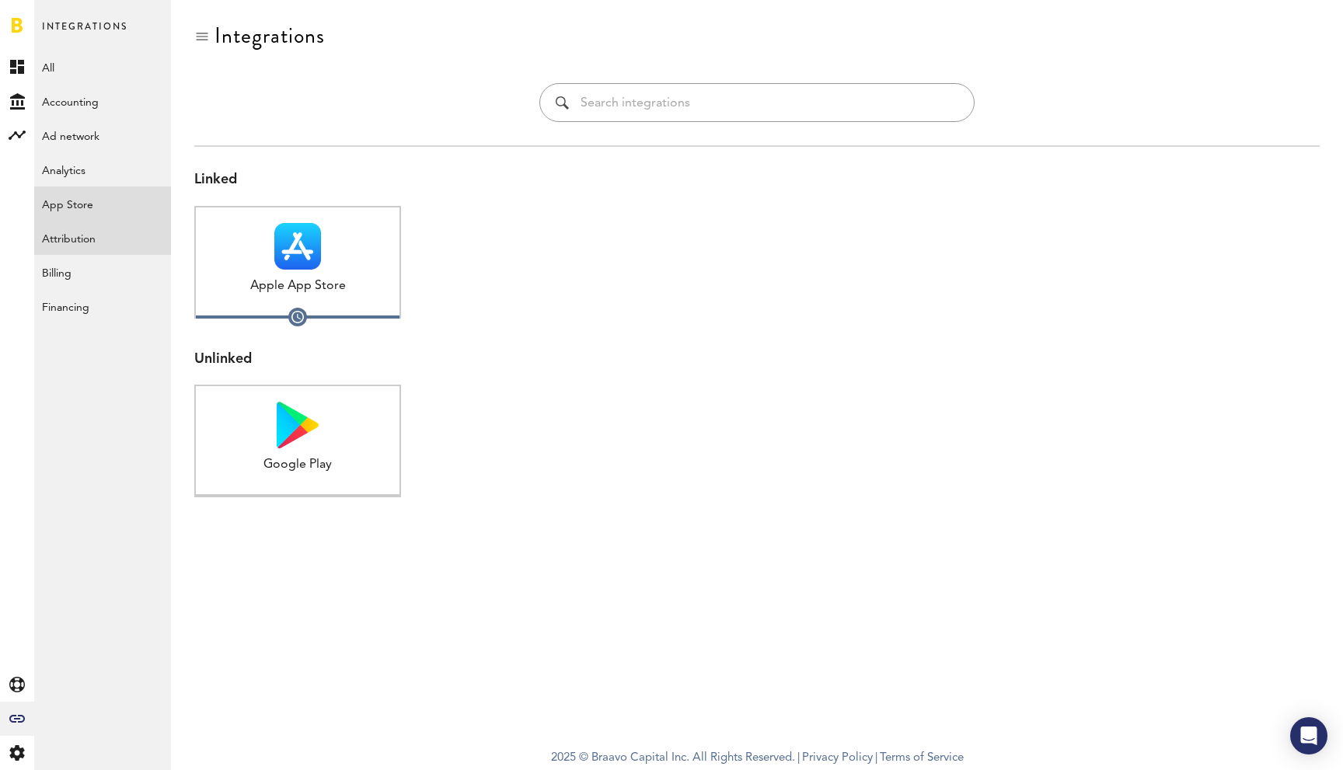
click at [84, 229] on link "Attribution" at bounding box center [102, 238] width 137 height 34
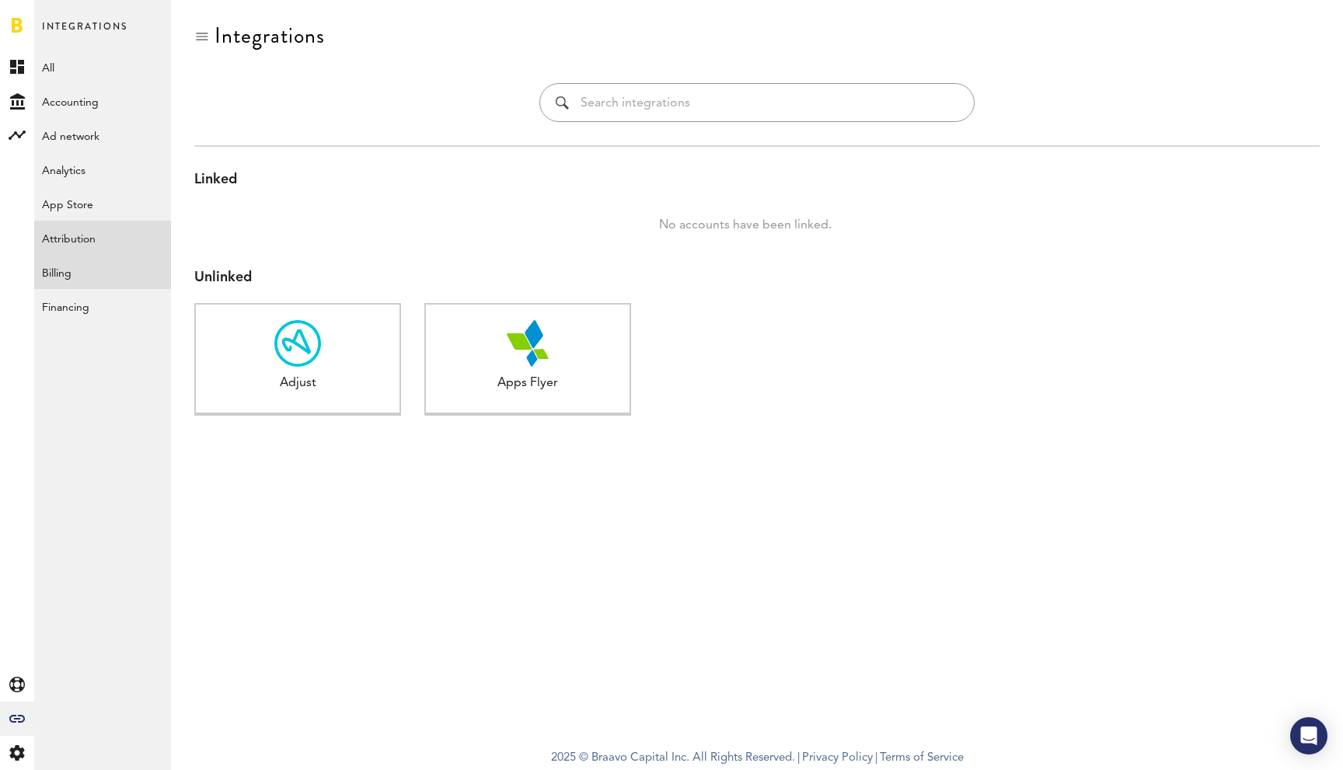
click at [81, 267] on link "Billing" at bounding box center [102, 272] width 137 height 34
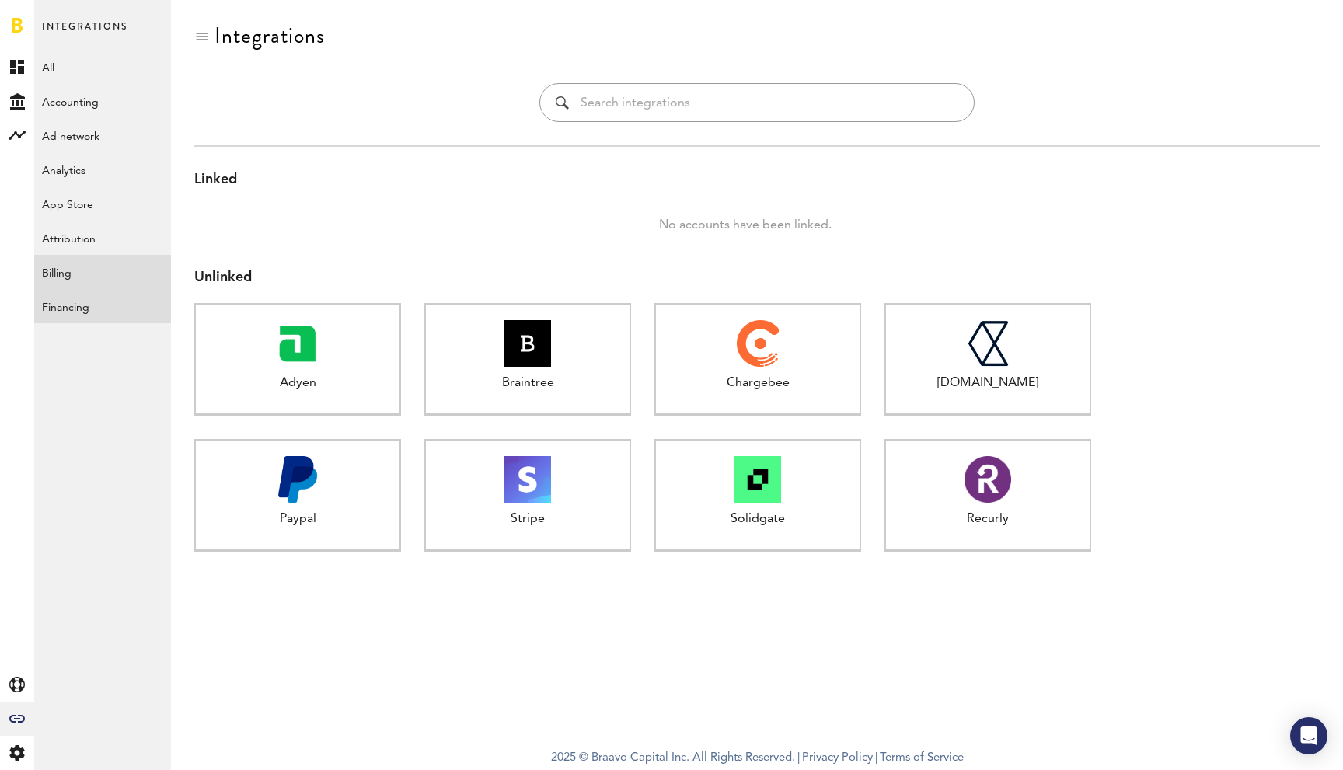
click at [81, 312] on link "Financing" at bounding box center [102, 306] width 137 height 34
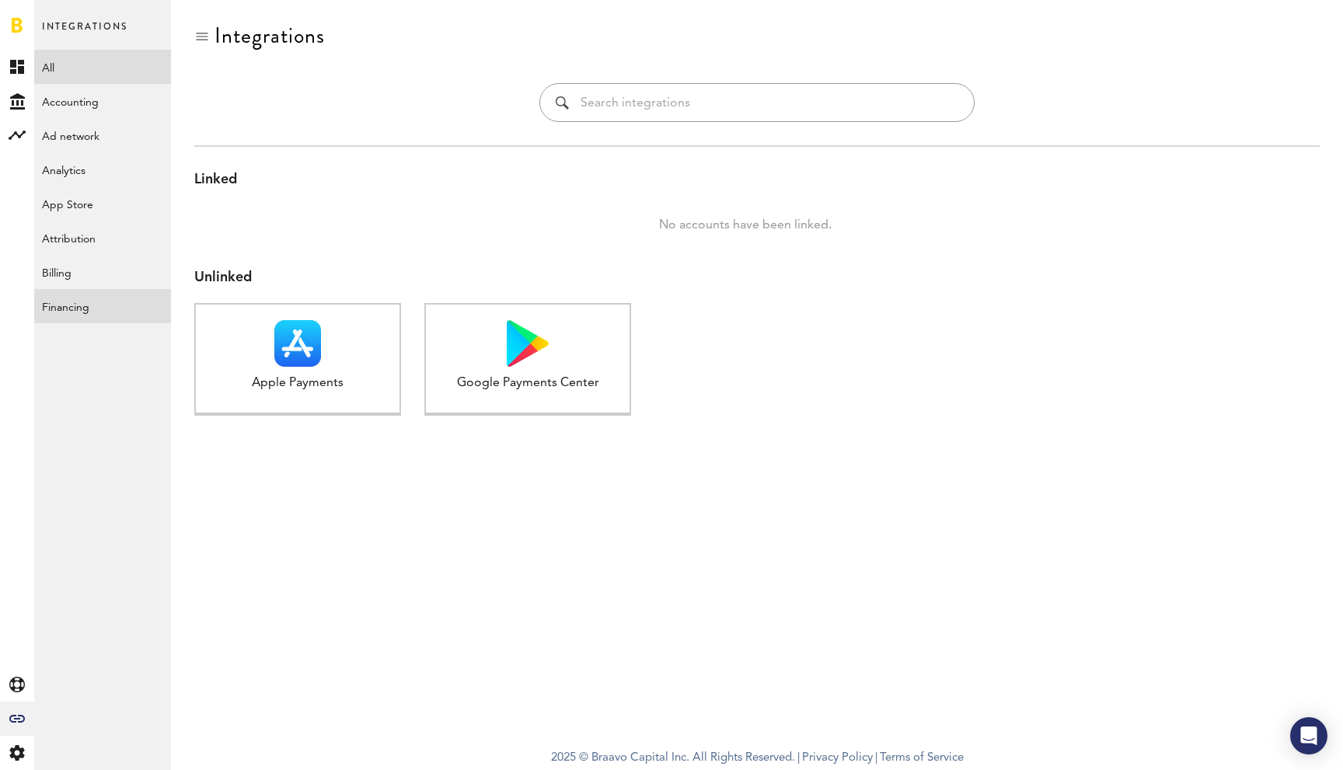
click at [77, 68] on link "All" at bounding box center [102, 67] width 137 height 34
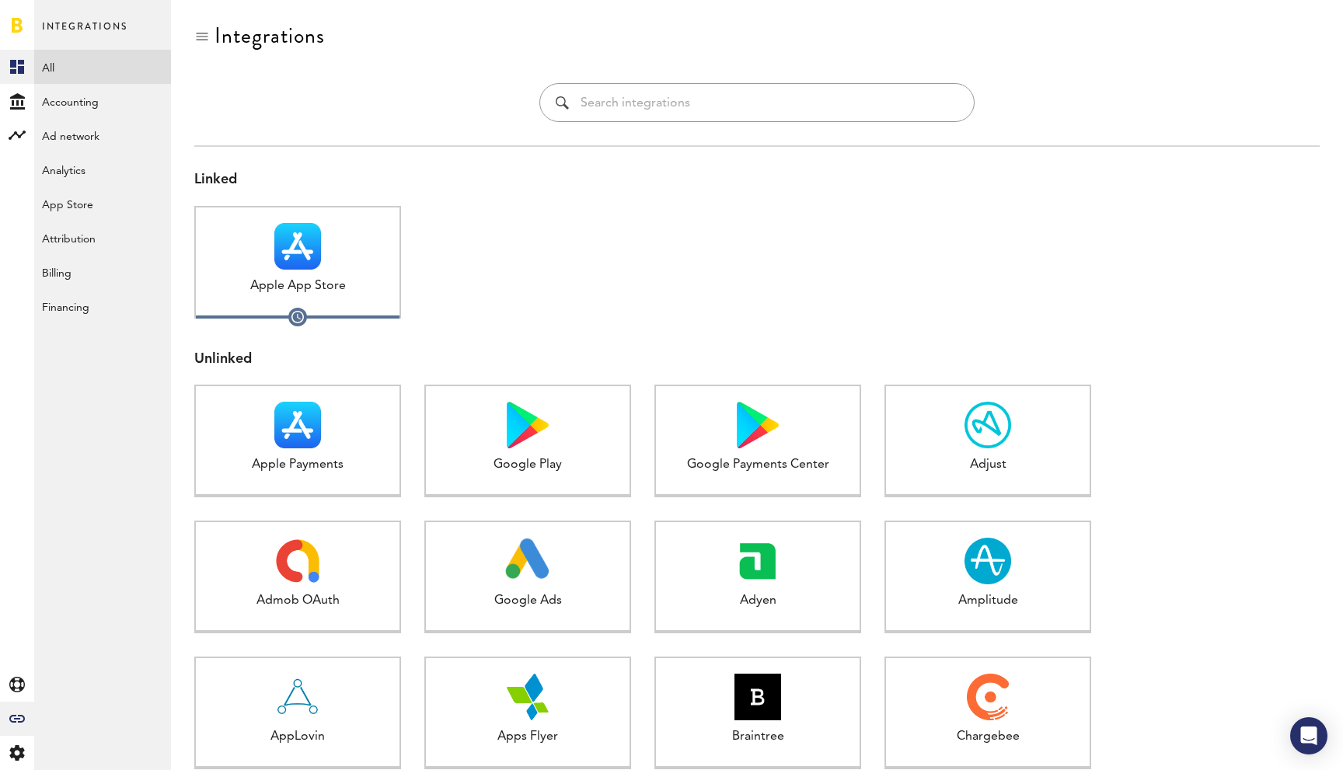
click at [30, 78] on link "Created with Sketch." at bounding box center [17, 67] width 34 height 34
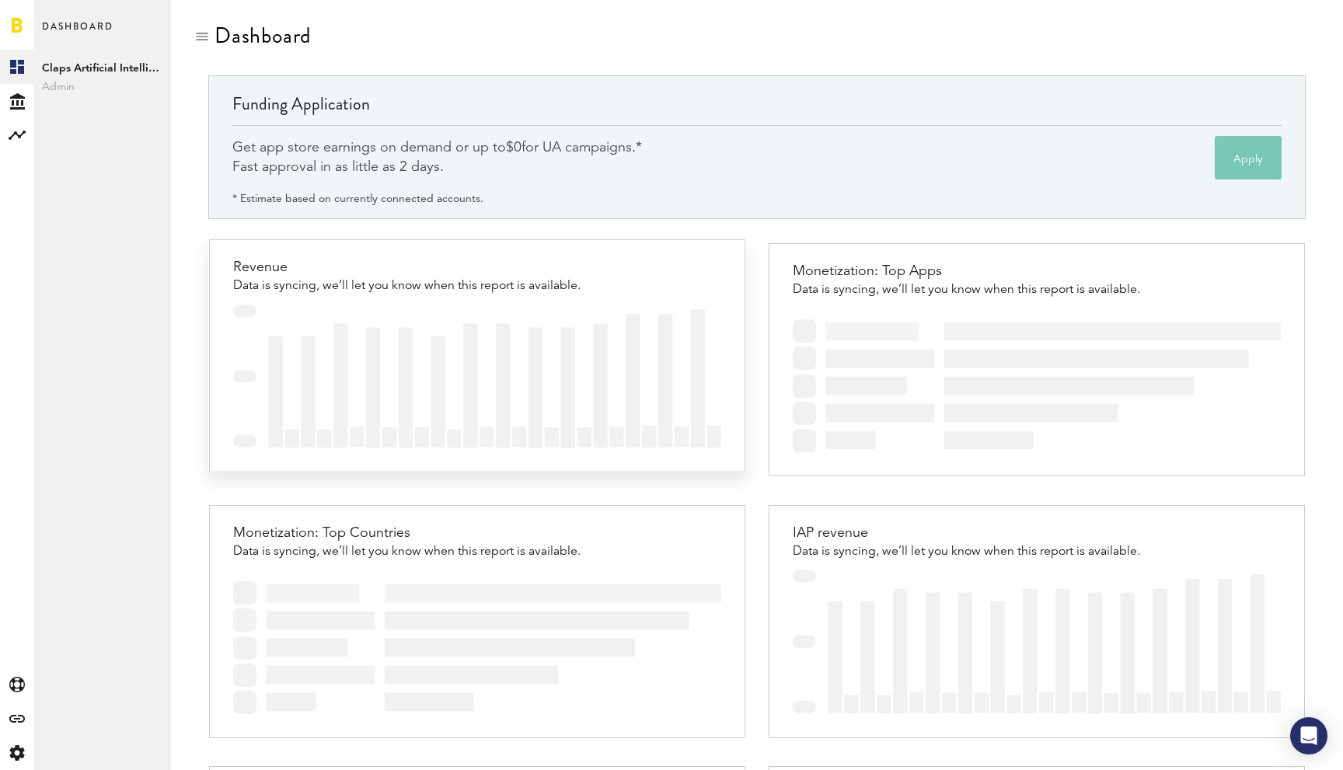
click at [453, 305] on img at bounding box center [476, 377] width 487 height 144
click at [397, 308] on img at bounding box center [476, 377] width 487 height 144
